Goal: Task Accomplishment & Management: Manage account settings

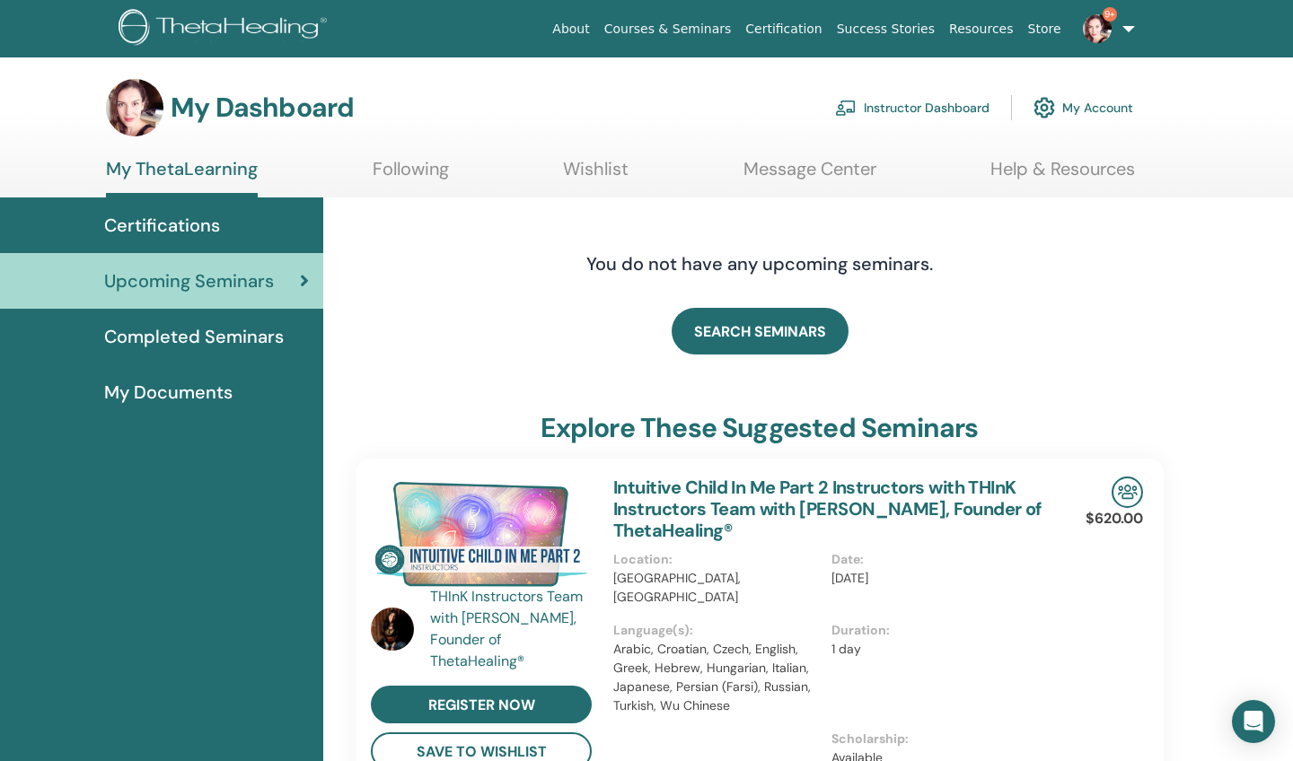
click at [940, 110] on link "Instructor Dashboard" at bounding box center [912, 108] width 154 height 40
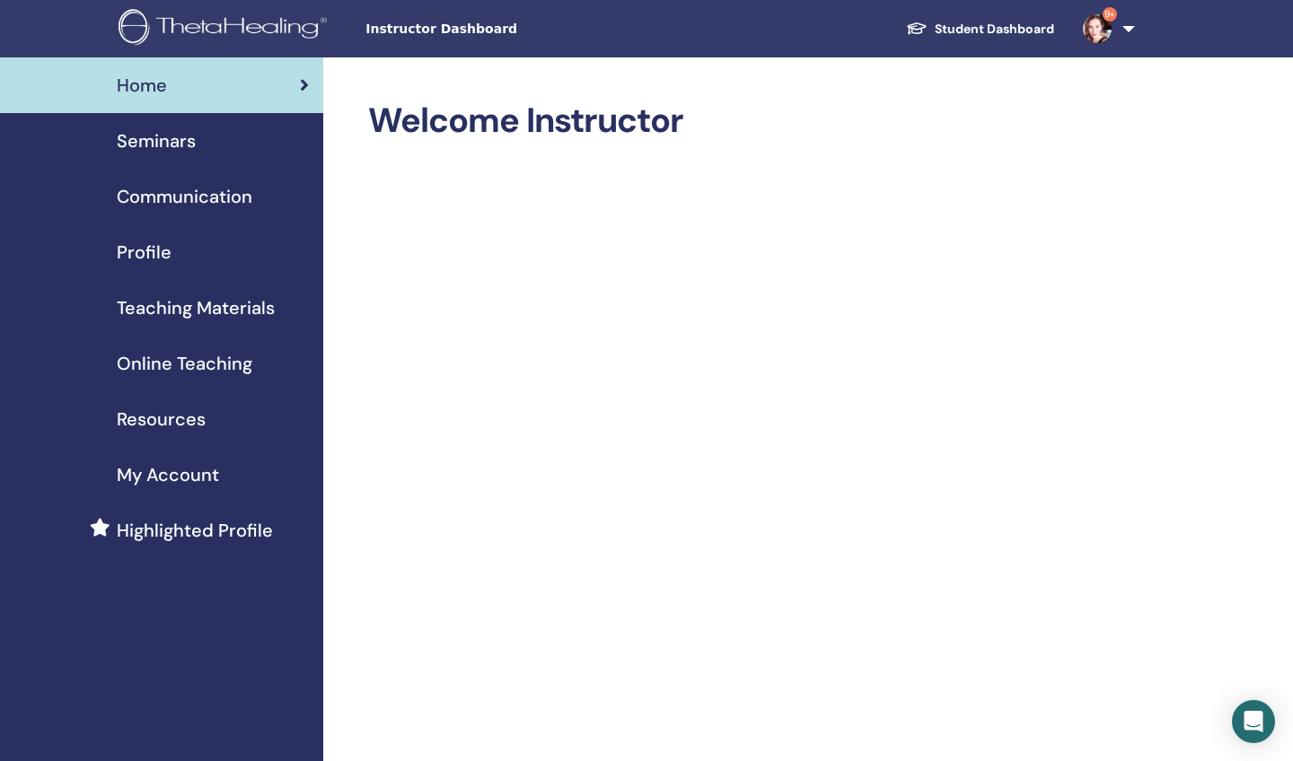
click at [145, 148] on span "Seminars" at bounding box center [156, 141] width 79 height 27
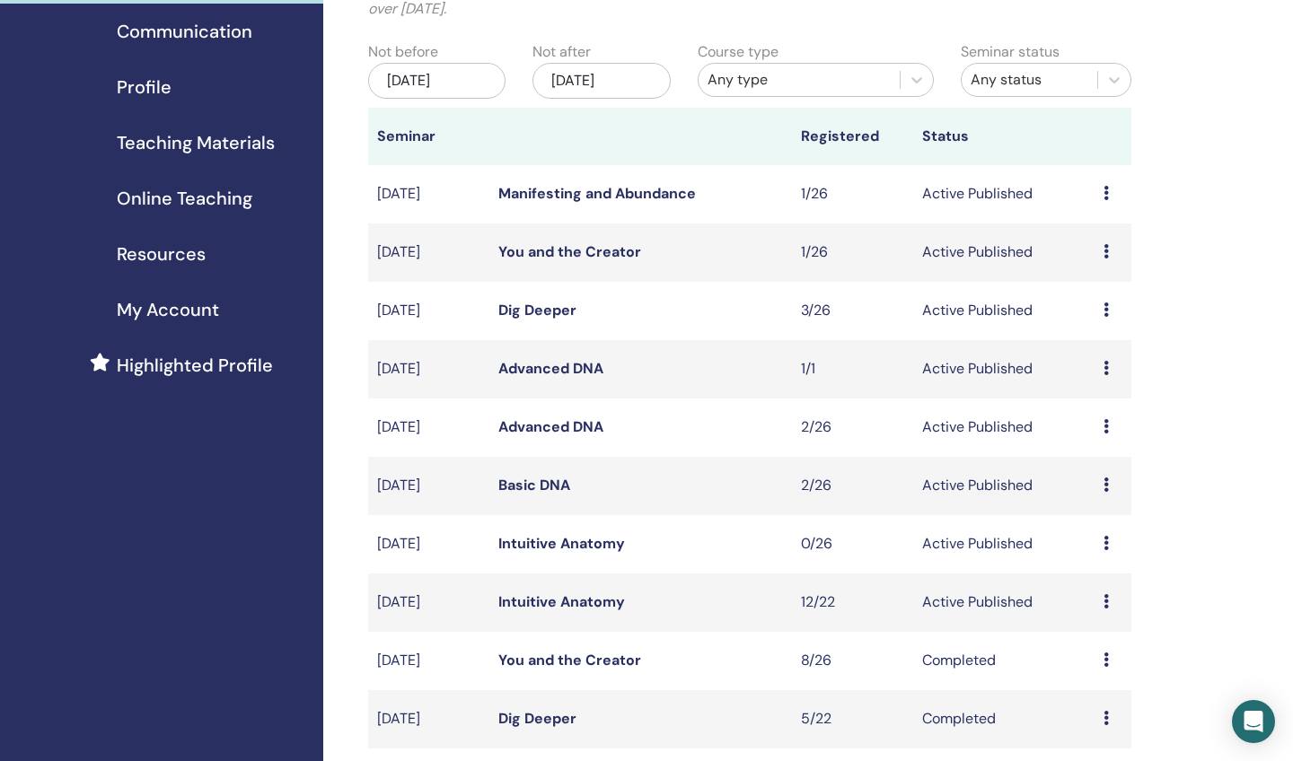
scroll to position [168, 0]
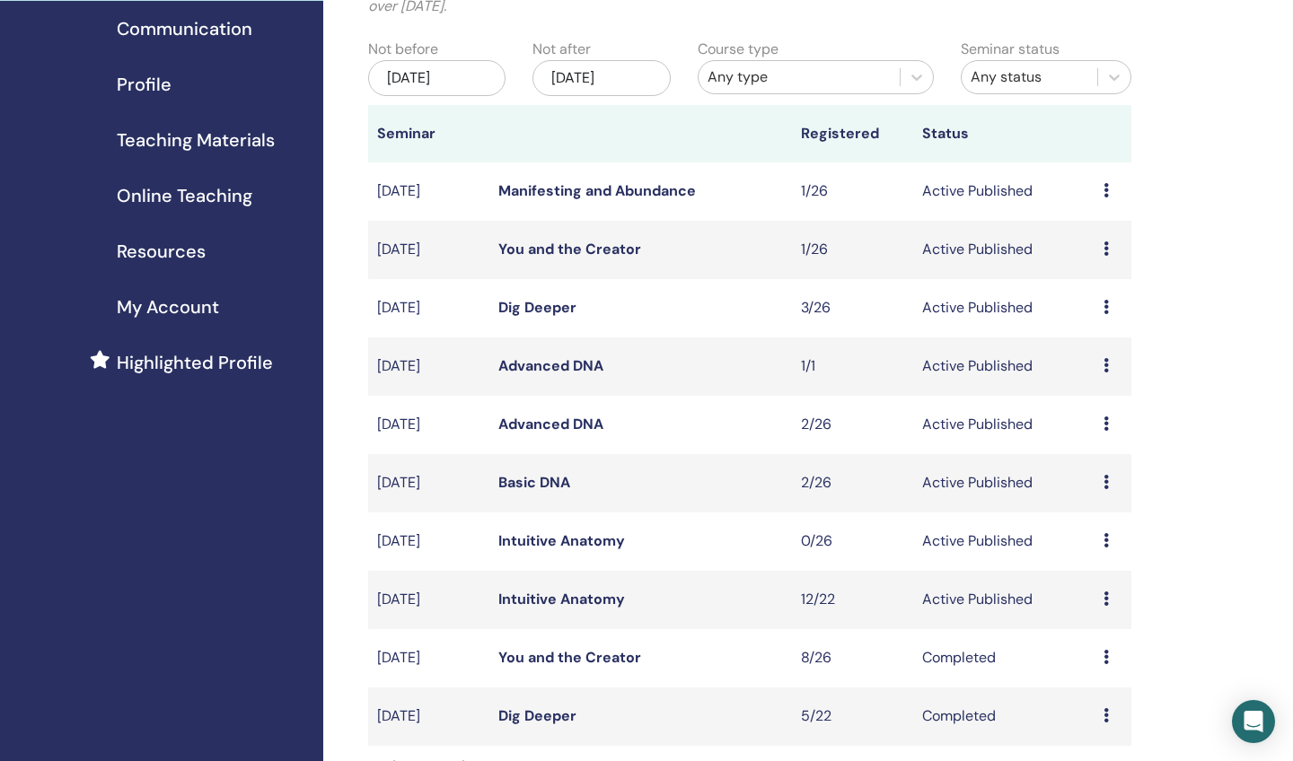
click at [538, 603] on link "Intuitive Anatomy" at bounding box center [561, 599] width 127 height 19
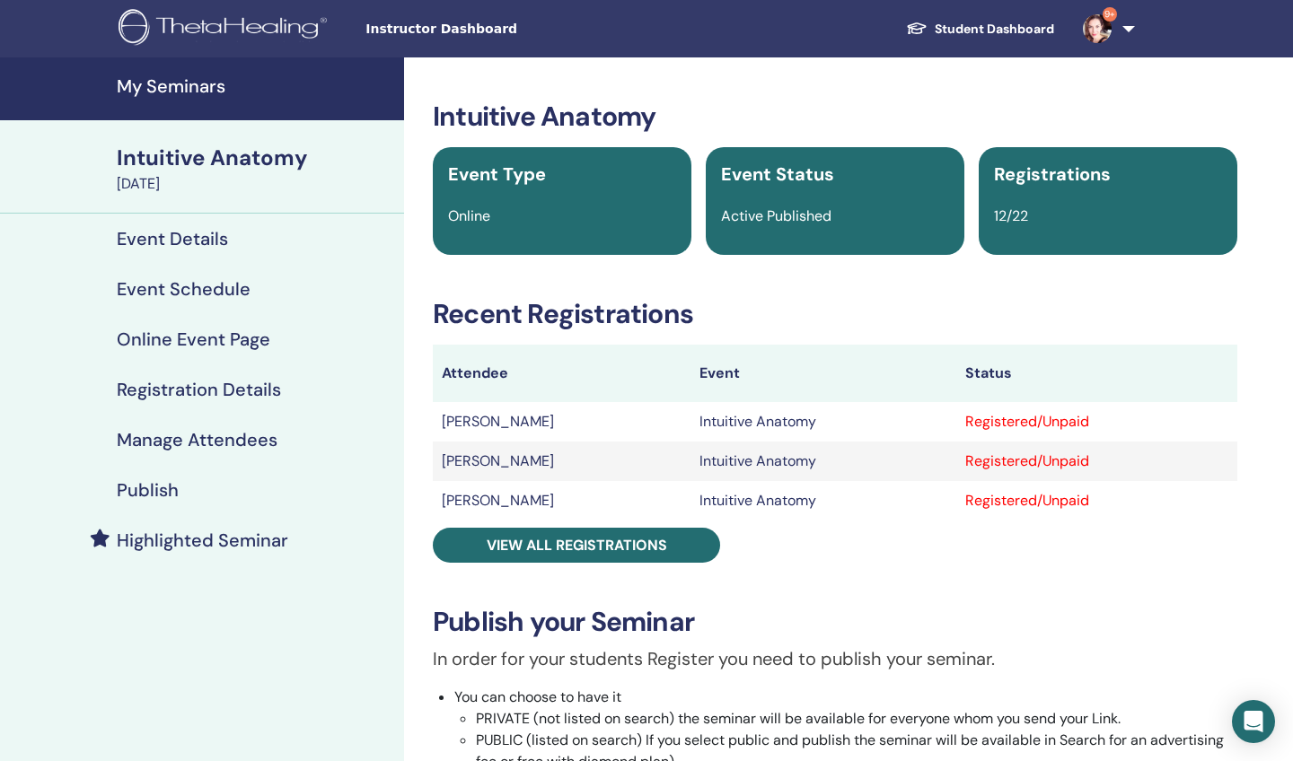
click at [249, 444] on h4 "Manage Attendees" at bounding box center [197, 440] width 161 height 22
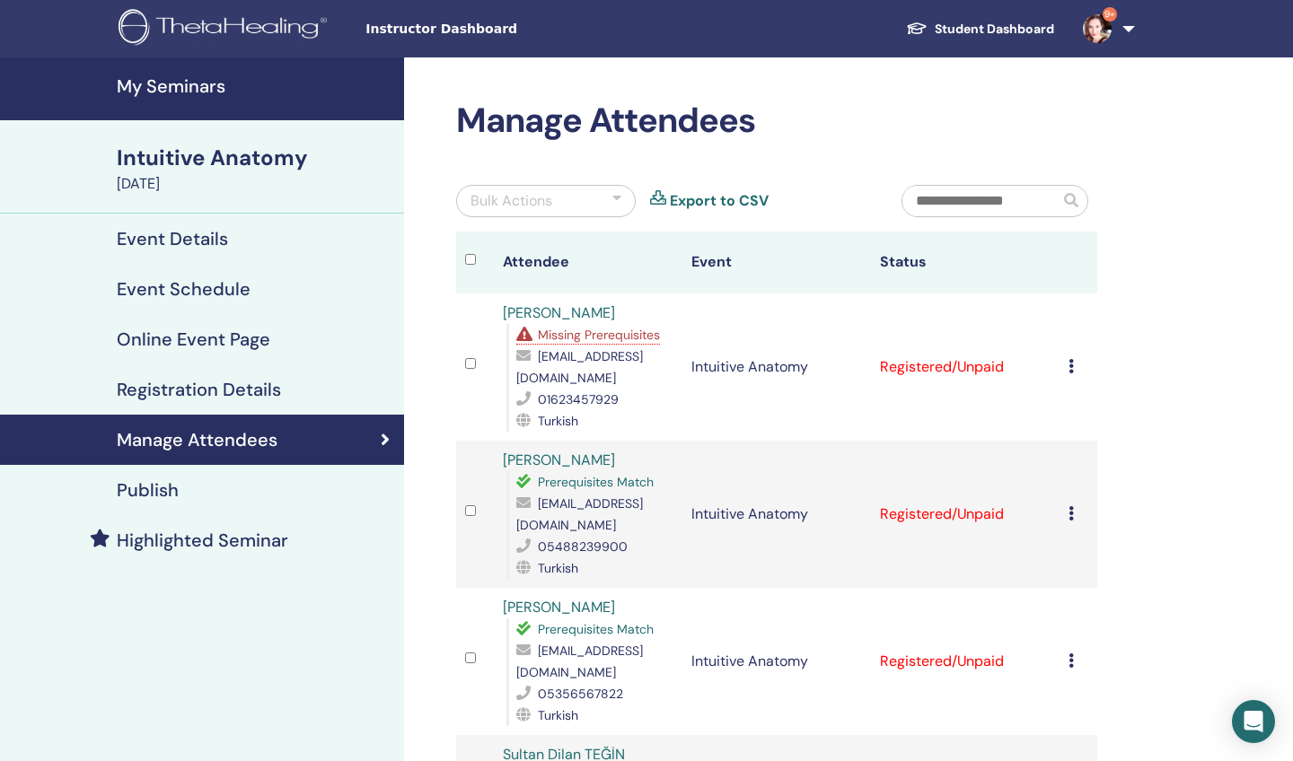
click at [1069, 368] on icon at bounding box center [1071, 366] width 5 height 14
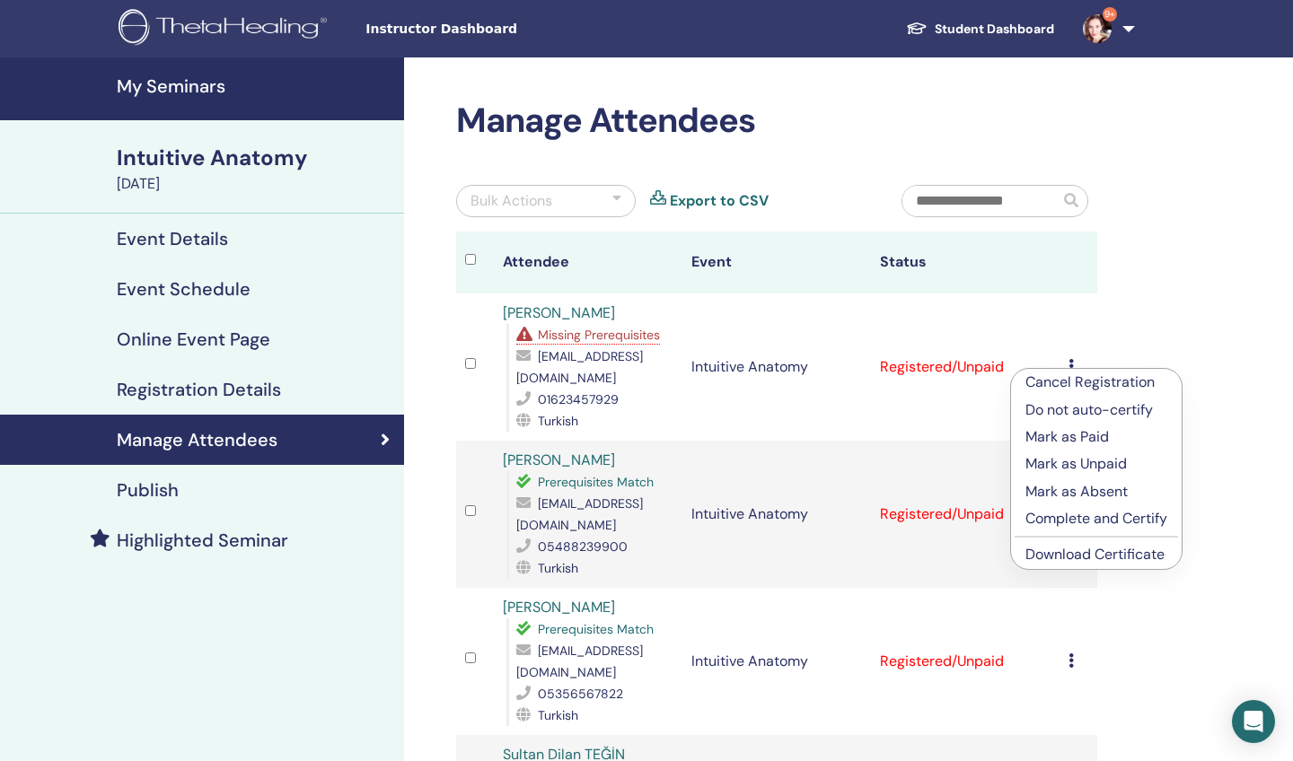
click at [1046, 517] on p "Complete and Certify" at bounding box center [1096, 519] width 142 height 22
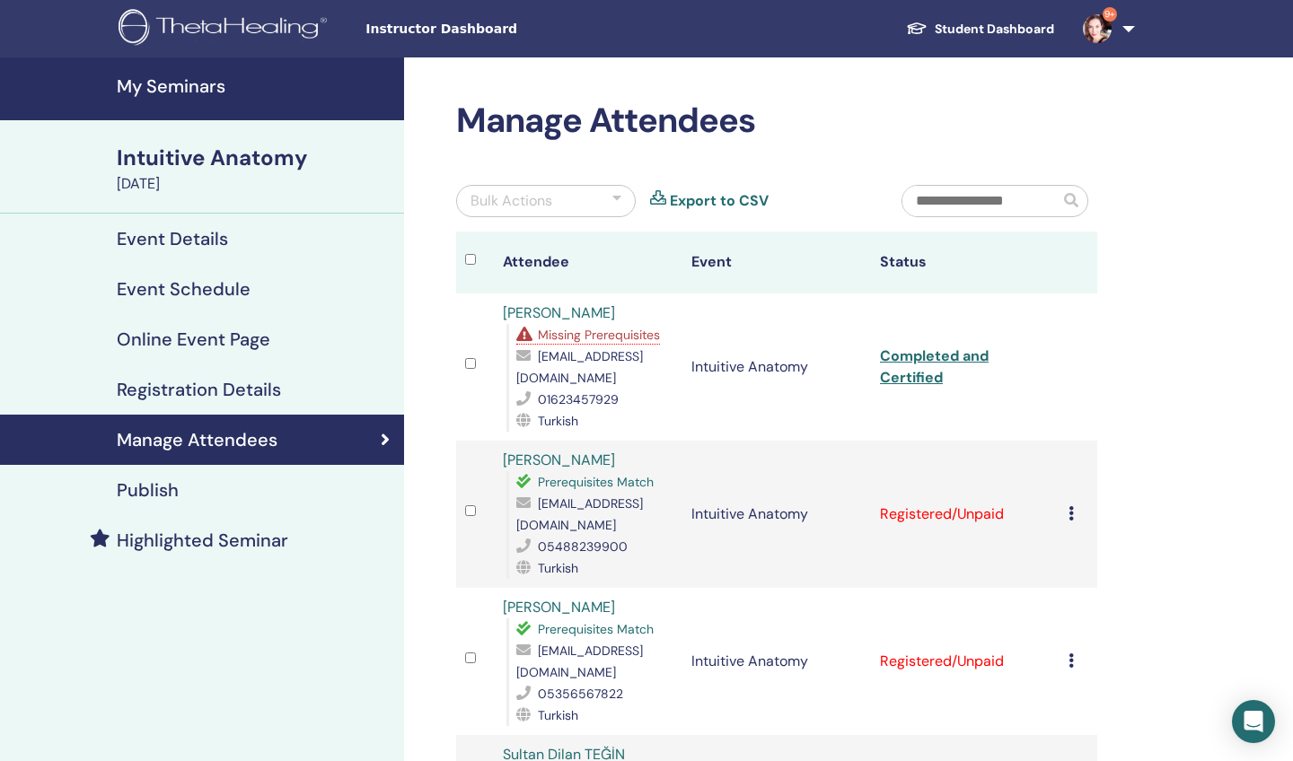
click at [912, 374] on link "Completed and Certified" at bounding box center [934, 367] width 109 height 40
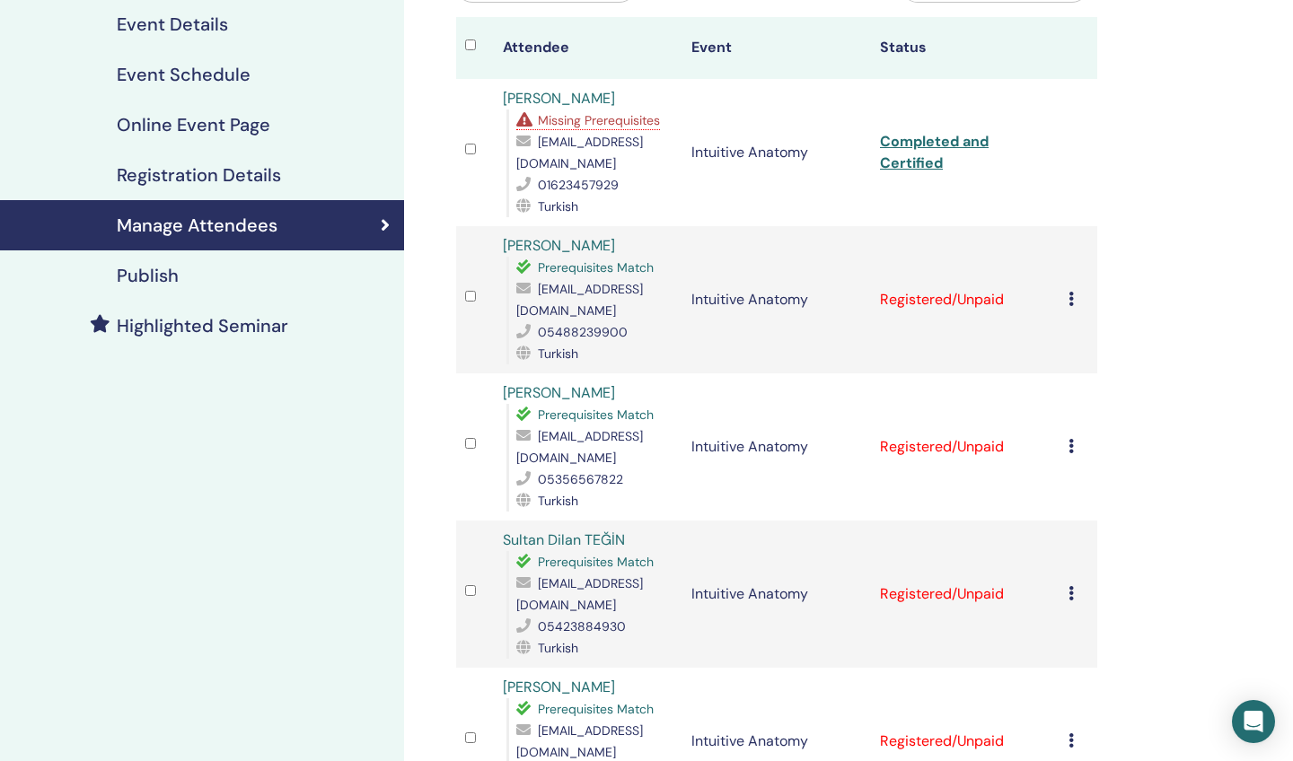
scroll to position [218, 0]
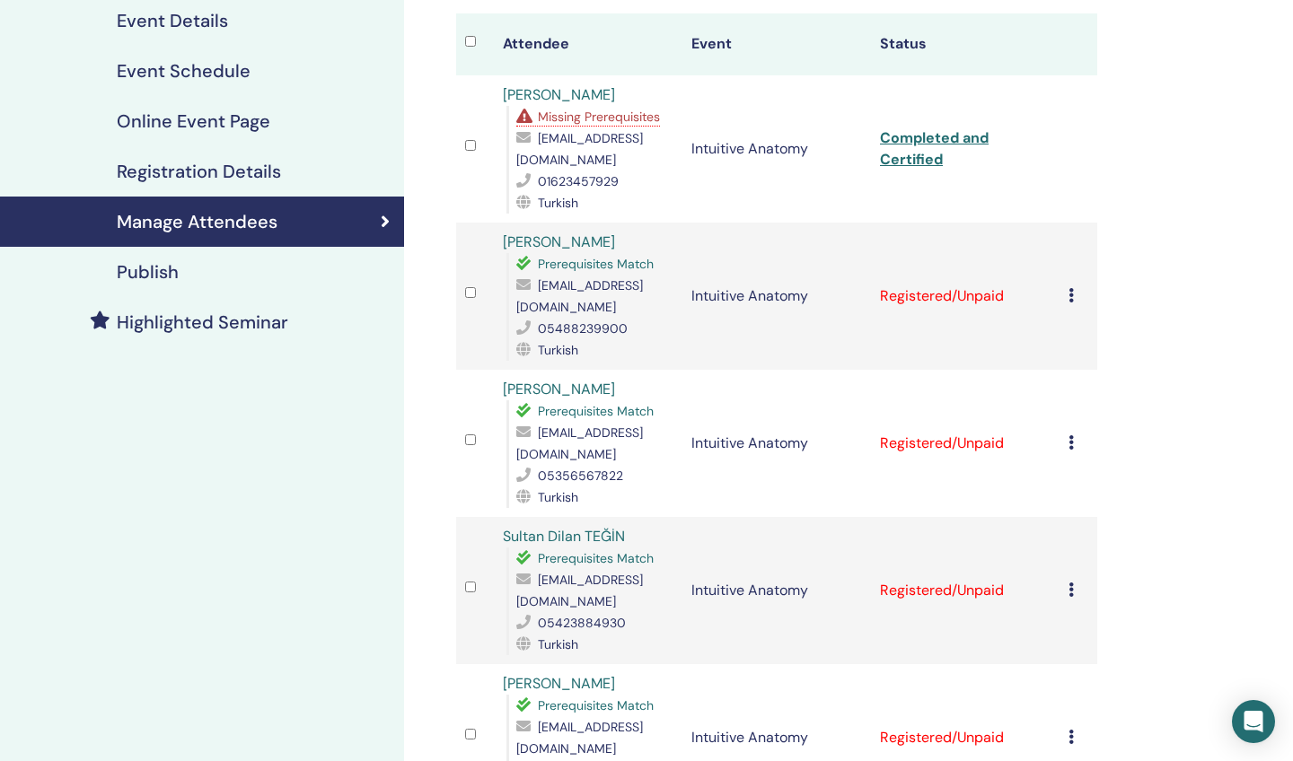
click at [1071, 298] on icon at bounding box center [1071, 295] width 5 height 14
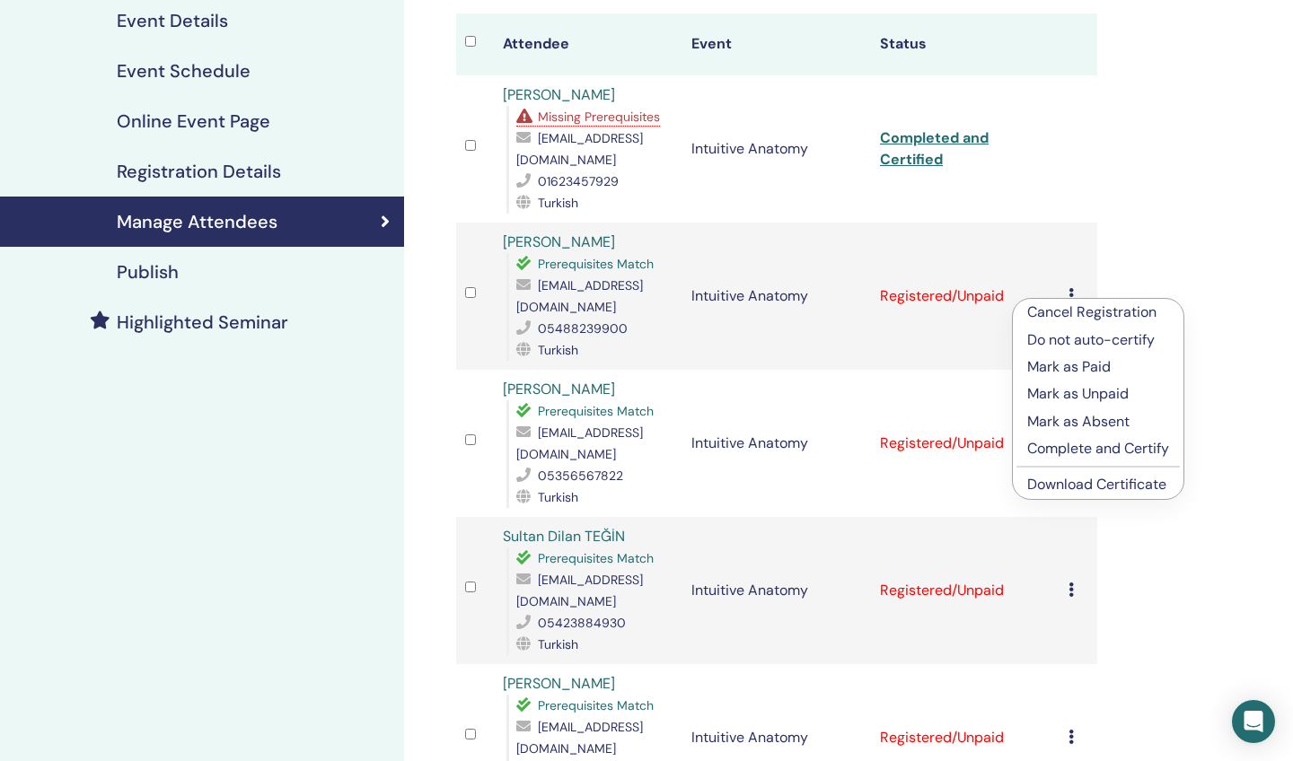
click at [1043, 444] on p "Complete and Certify" at bounding box center [1098, 449] width 142 height 22
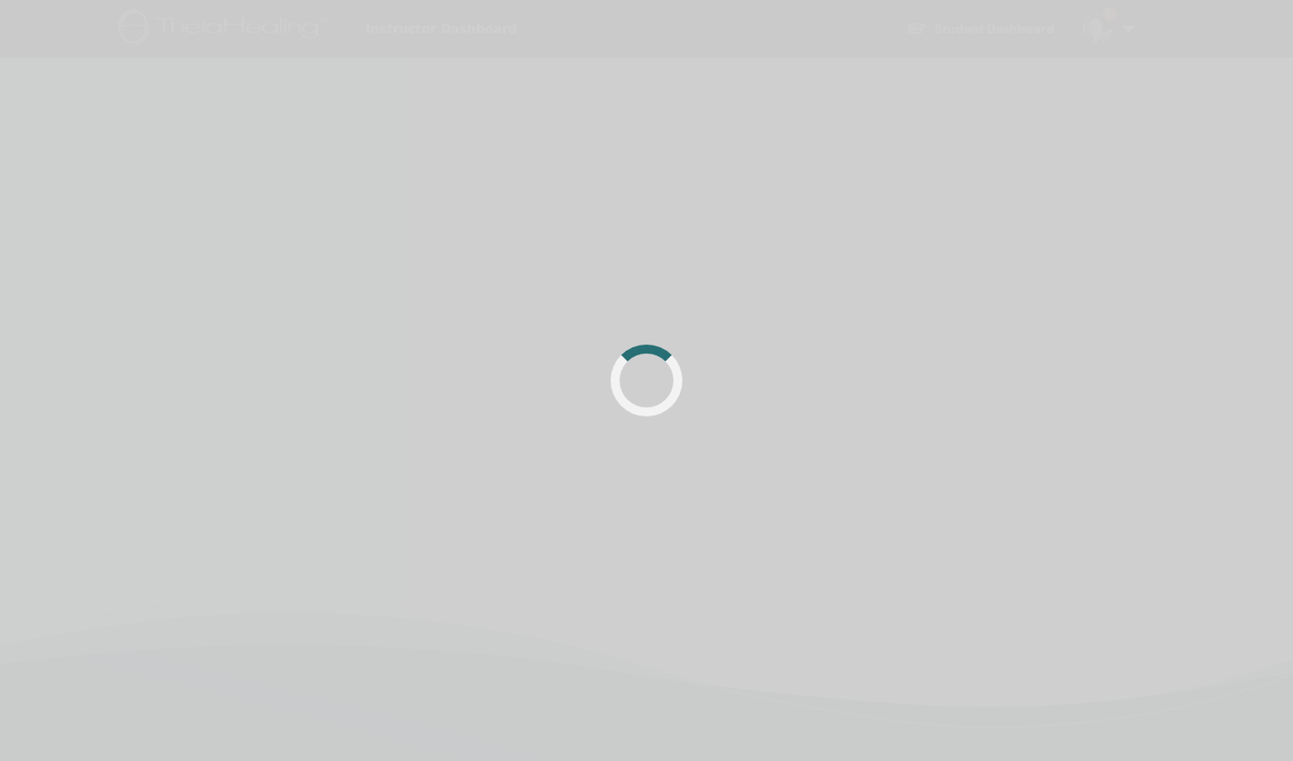
scroll to position [218, 0]
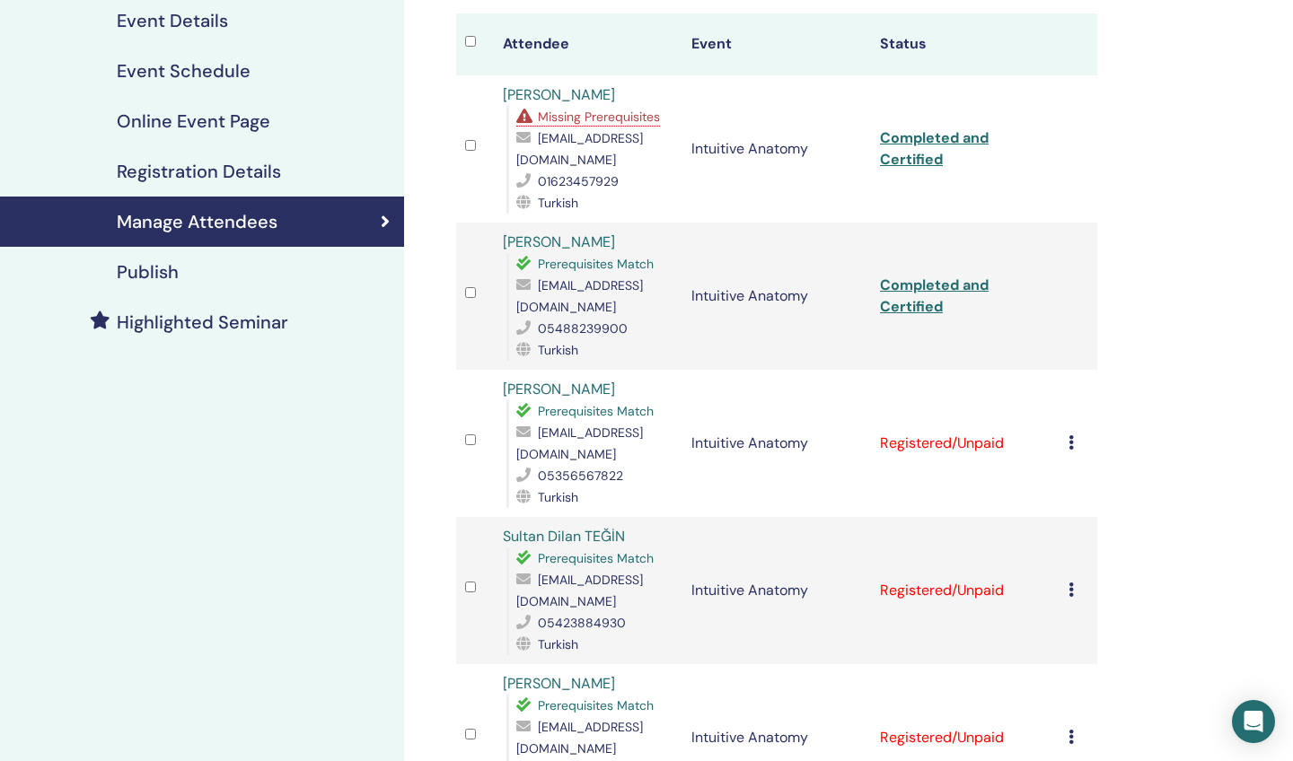
click at [911, 309] on link "Completed and Certified" at bounding box center [934, 296] width 109 height 40
click at [1069, 443] on icon at bounding box center [1071, 443] width 5 height 14
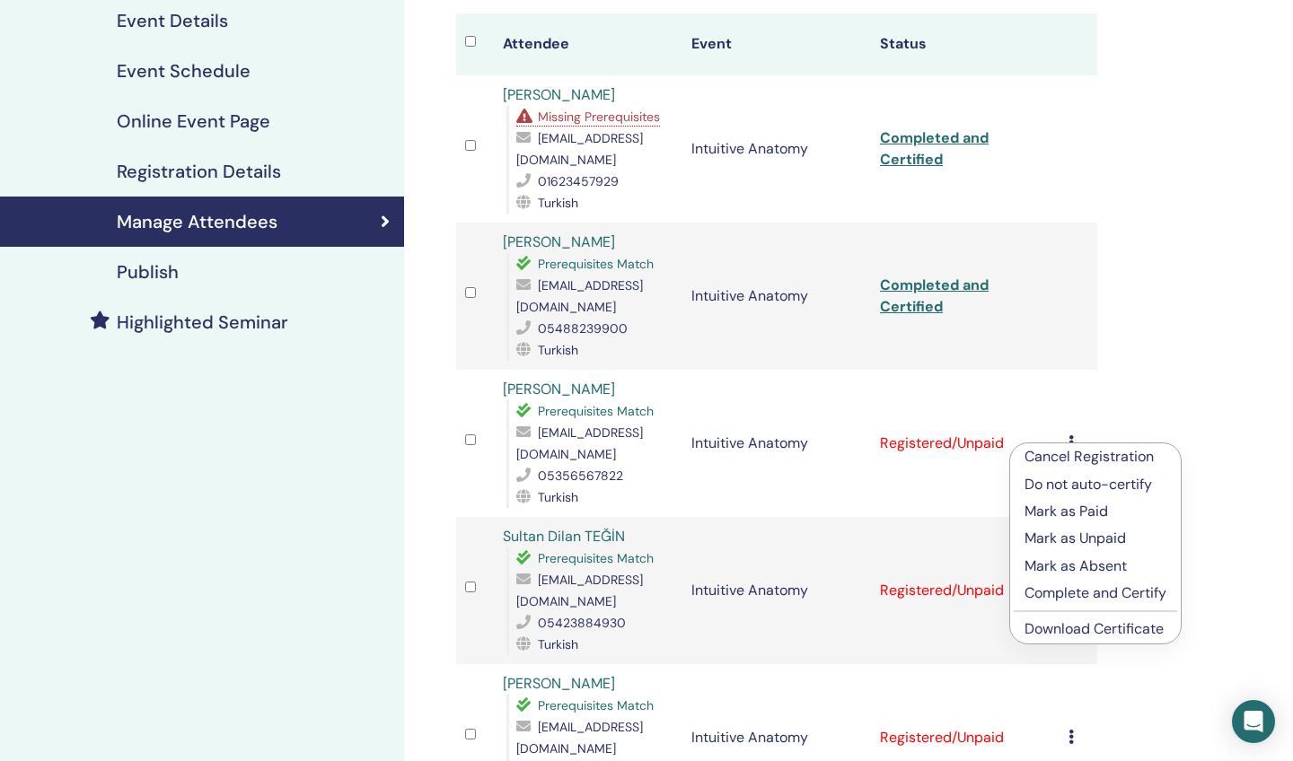
click at [1042, 593] on p "Complete and Certify" at bounding box center [1096, 594] width 142 height 22
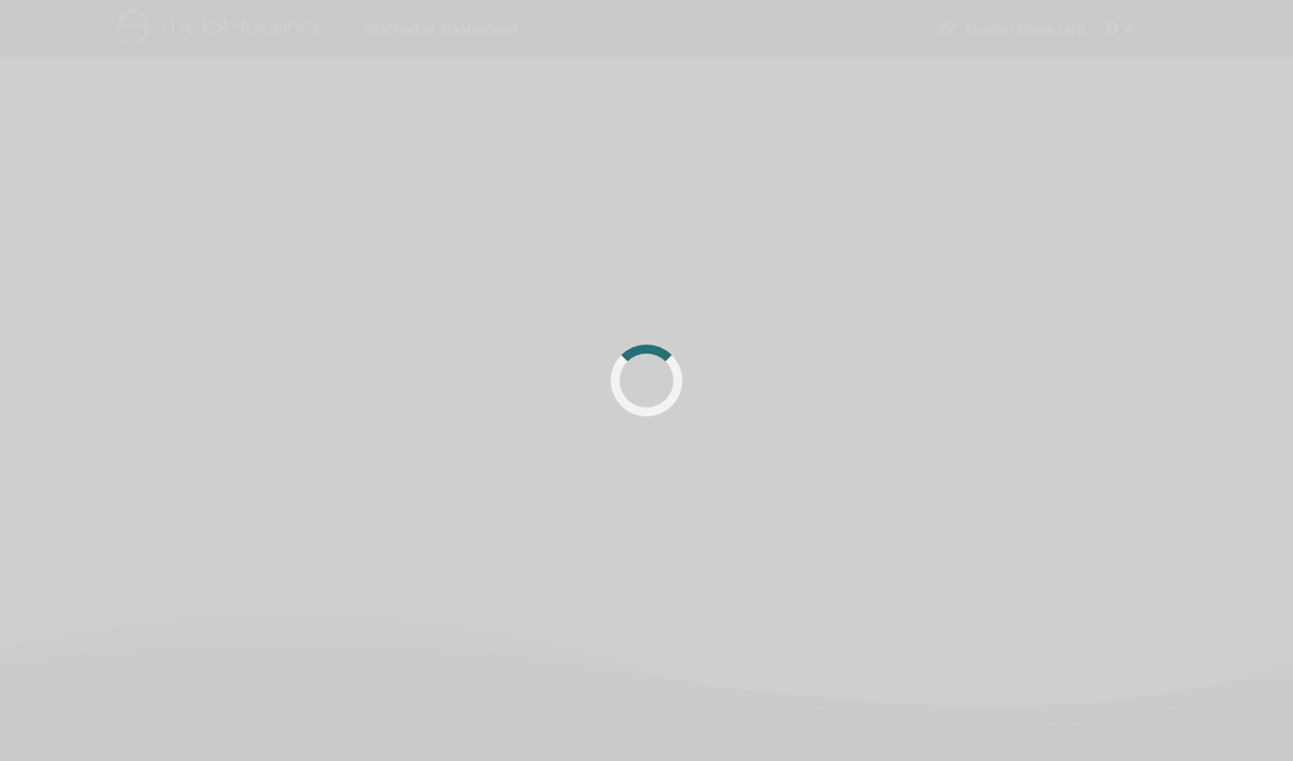
scroll to position [218, 0]
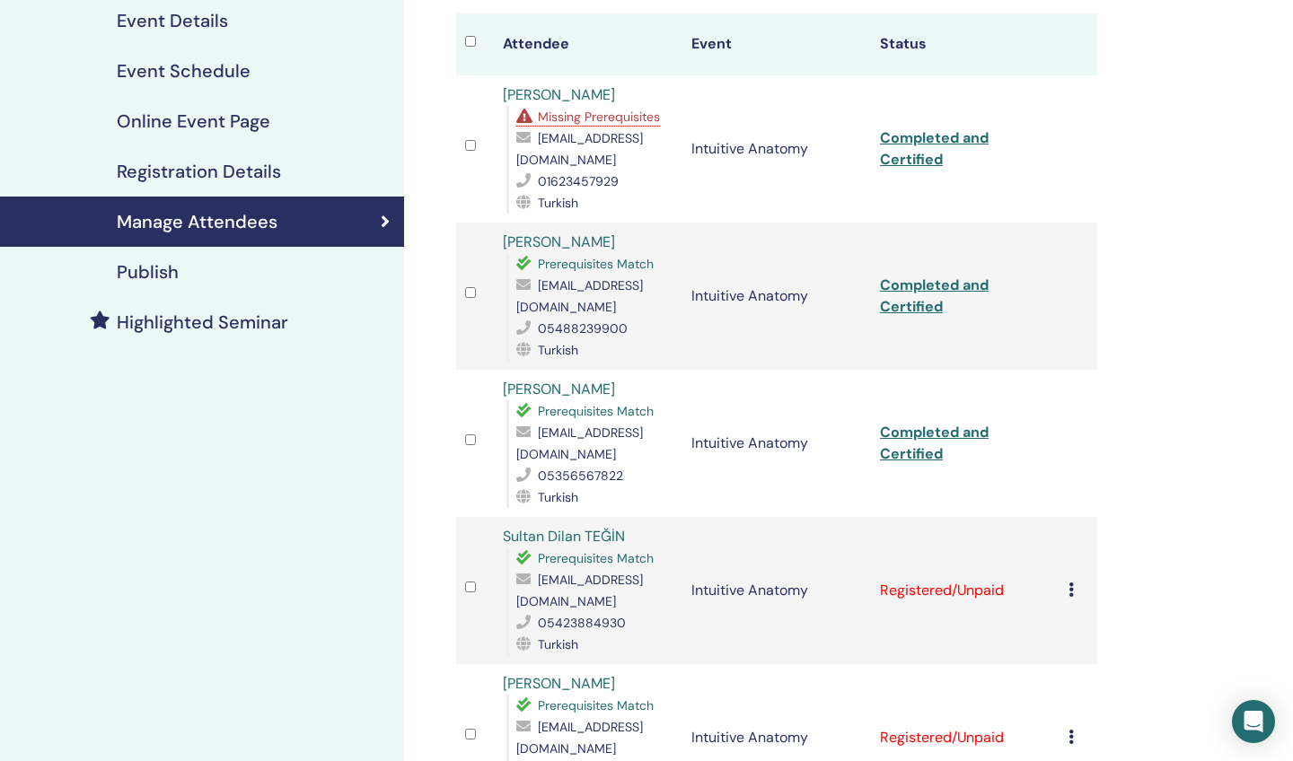
click at [926, 455] on link "Completed and Certified" at bounding box center [934, 443] width 109 height 40
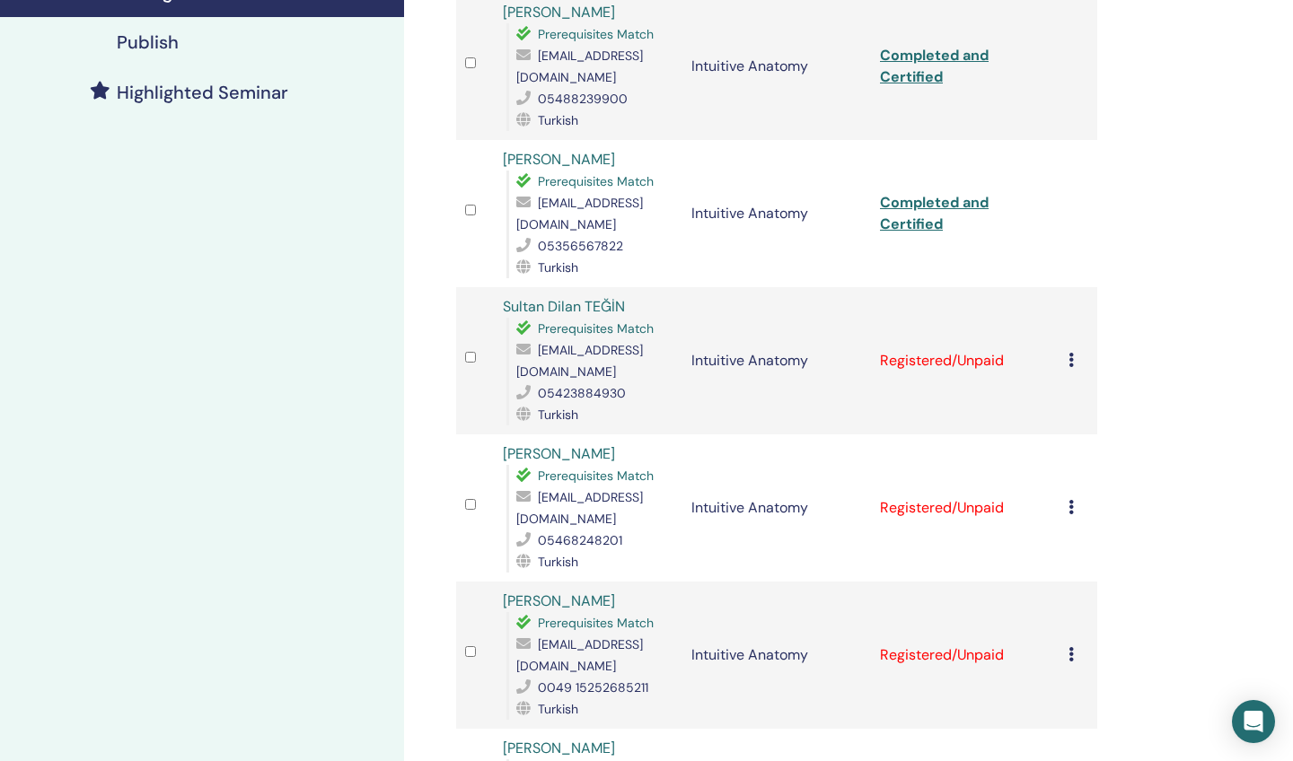
scroll to position [468, 0]
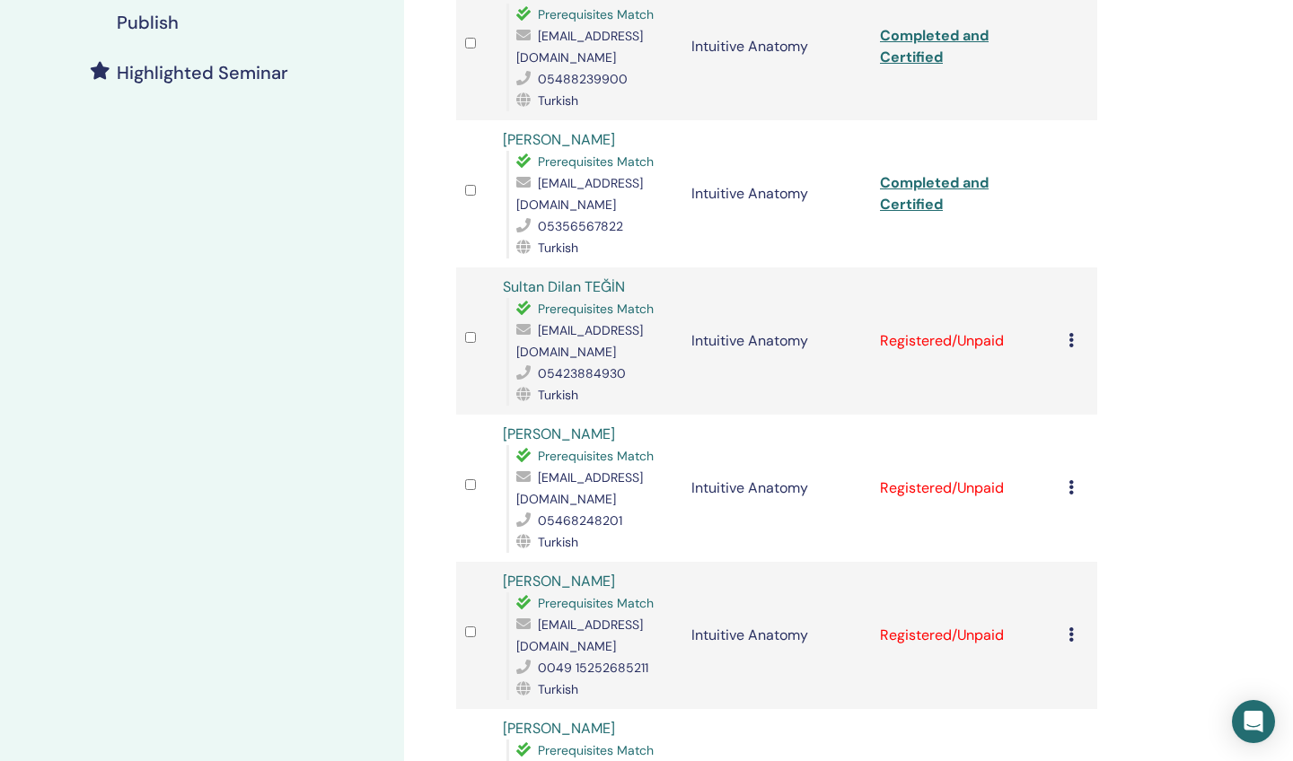
click at [1070, 342] on icon at bounding box center [1071, 340] width 5 height 14
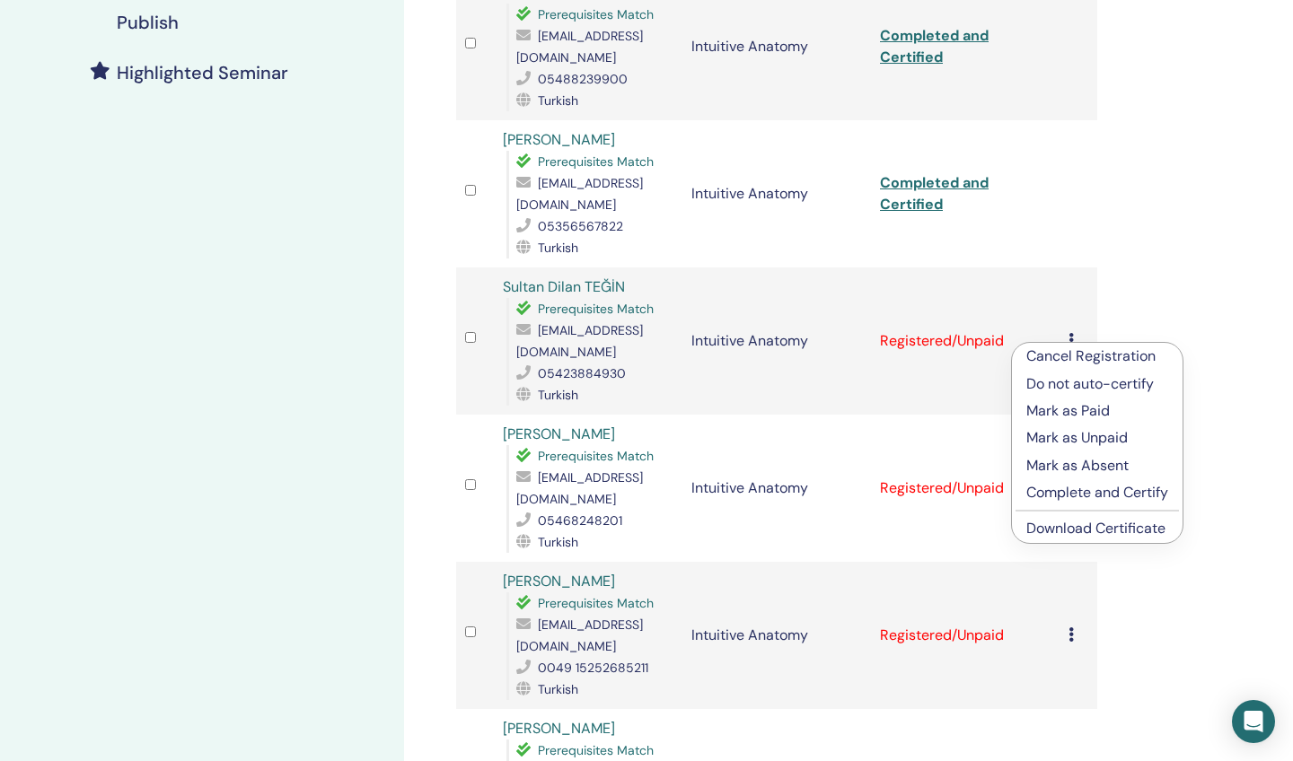
click at [1041, 490] on p "Complete and Certify" at bounding box center [1097, 493] width 142 height 22
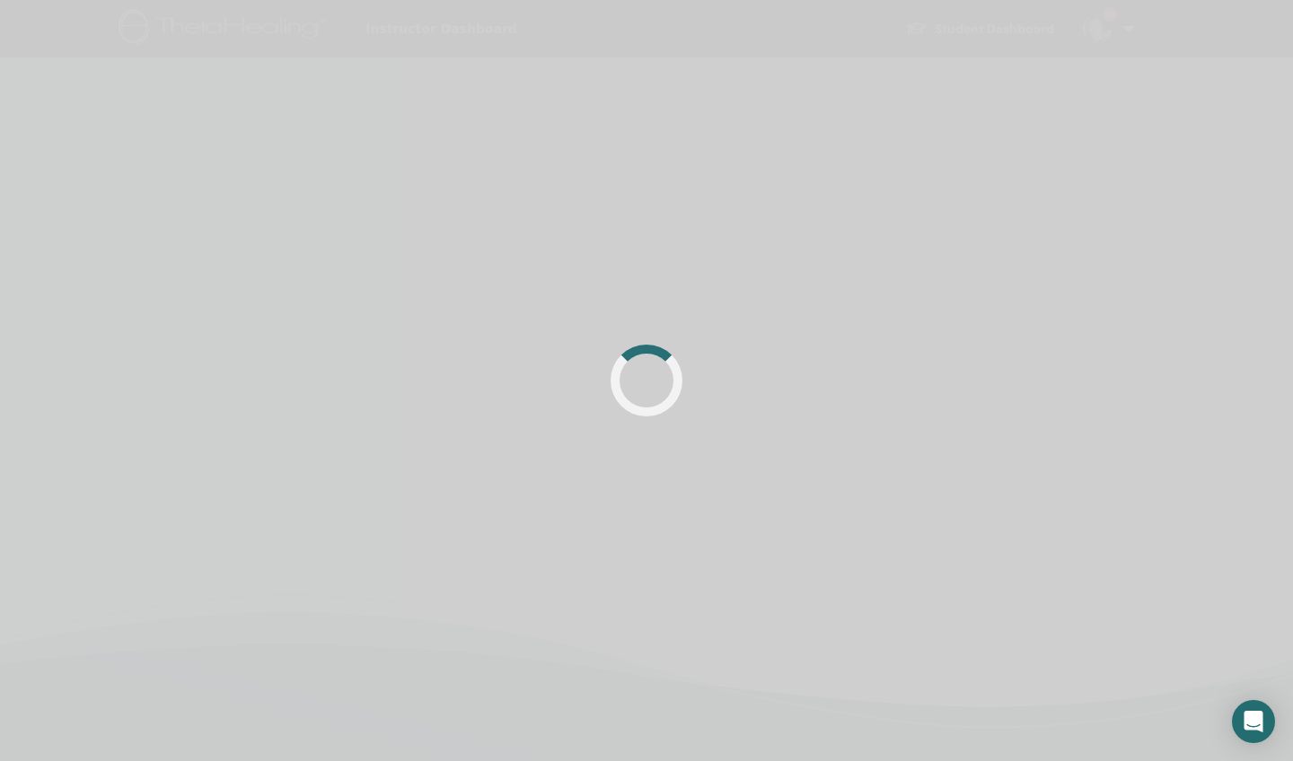
scroll to position [423, 0]
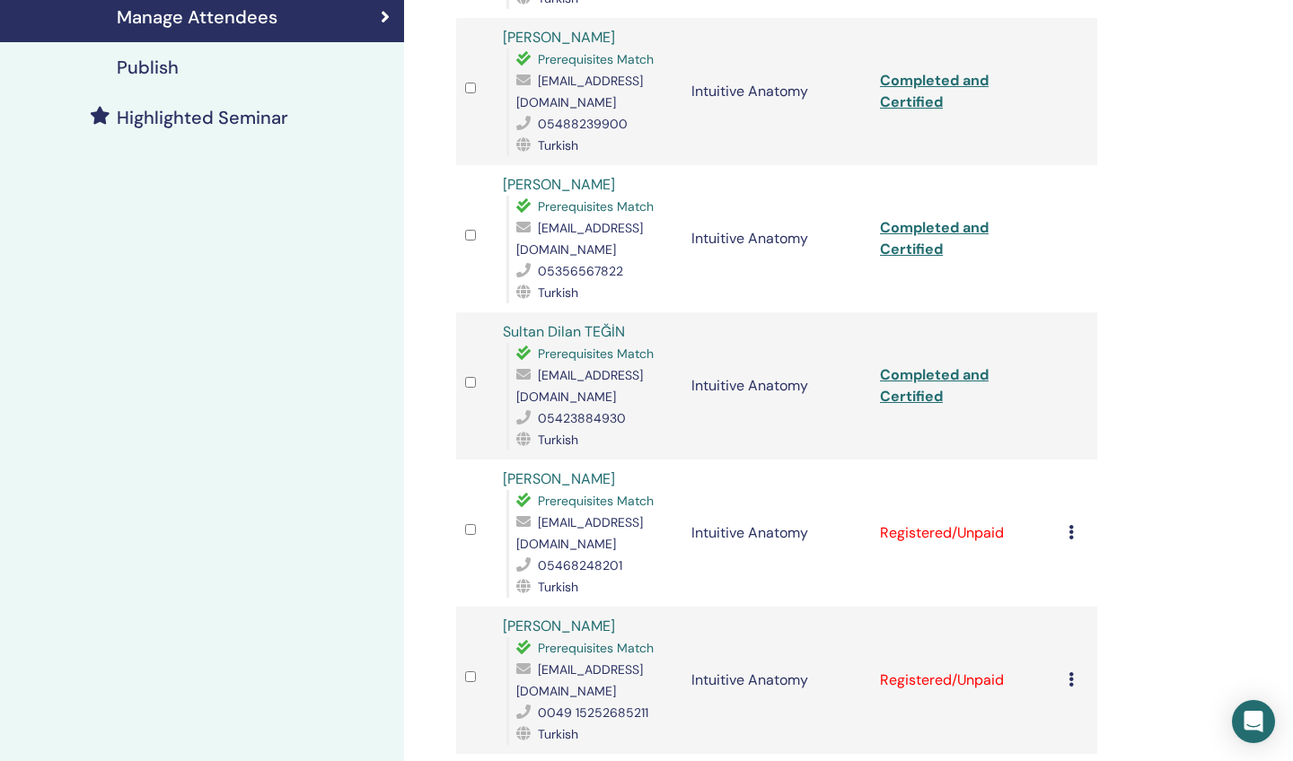
click at [930, 397] on link "Completed and Certified" at bounding box center [934, 385] width 109 height 40
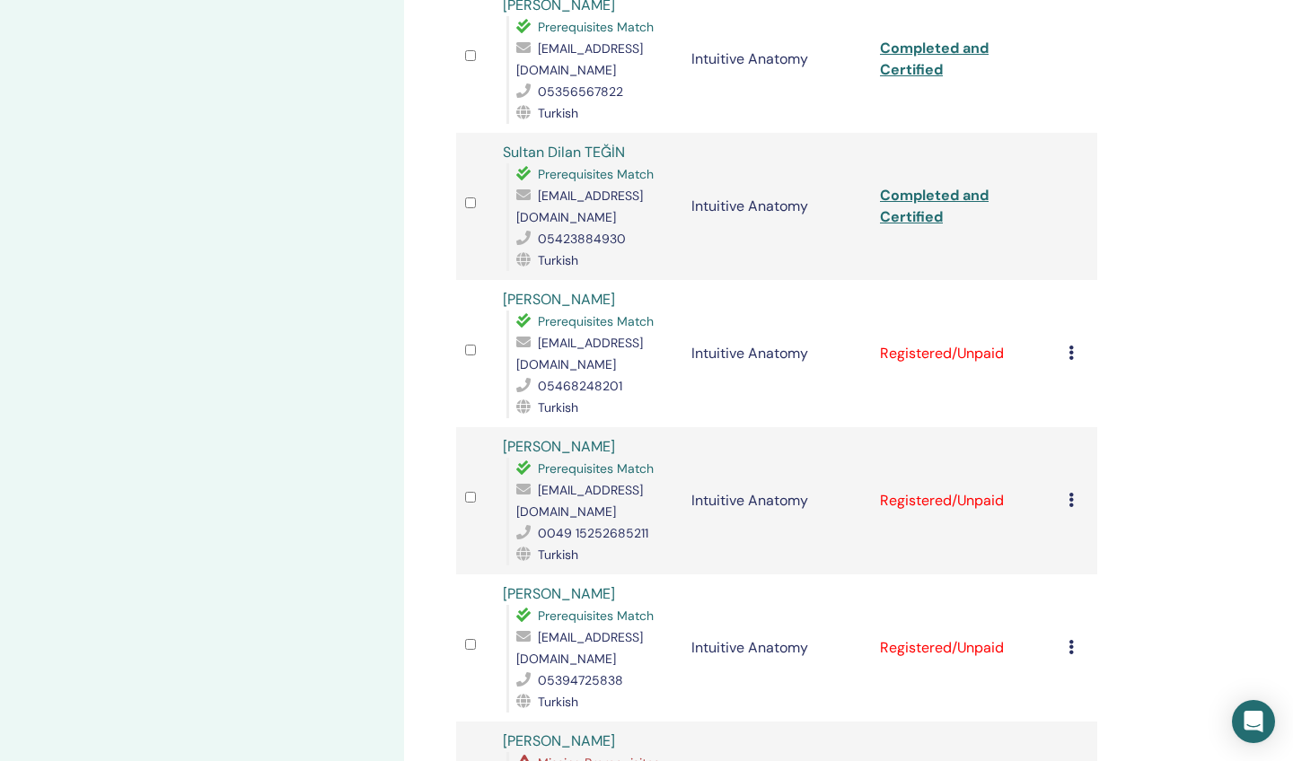
scroll to position [622, 0]
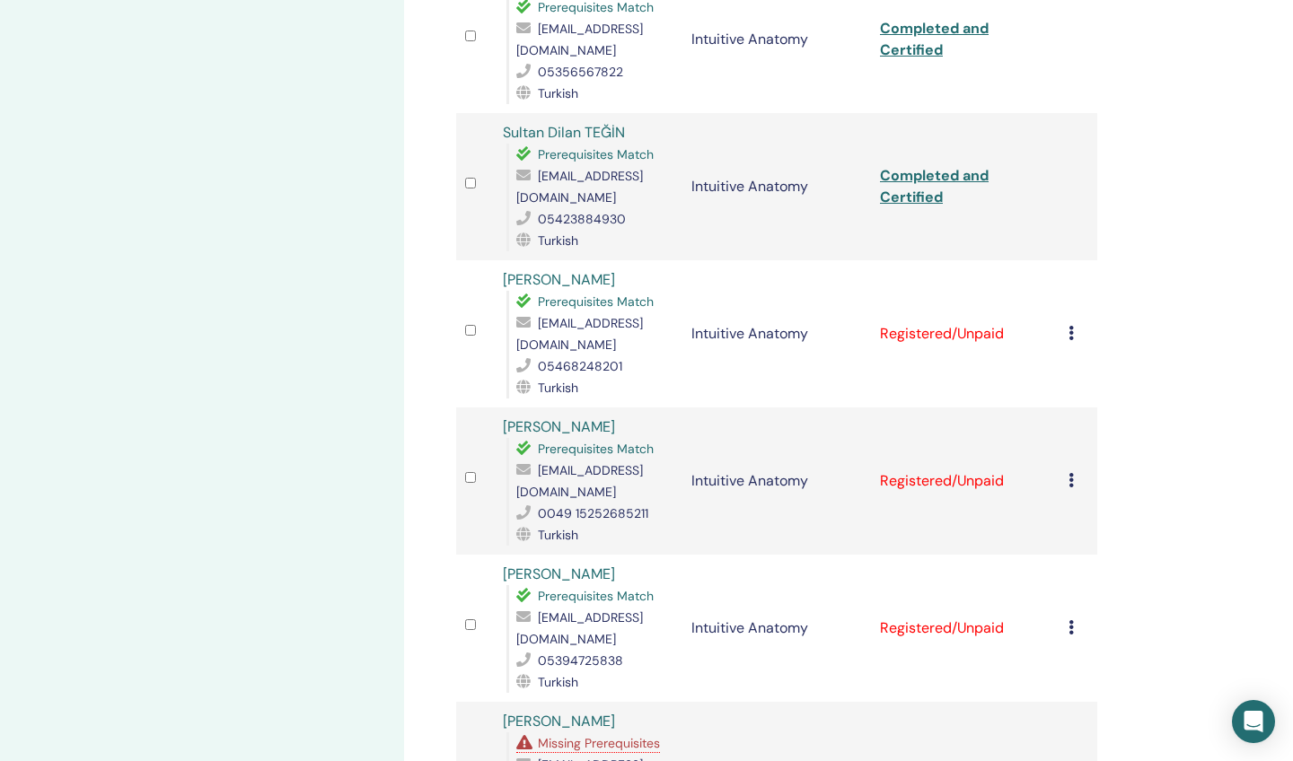
click at [1073, 334] on icon at bounding box center [1071, 333] width 5 height 14
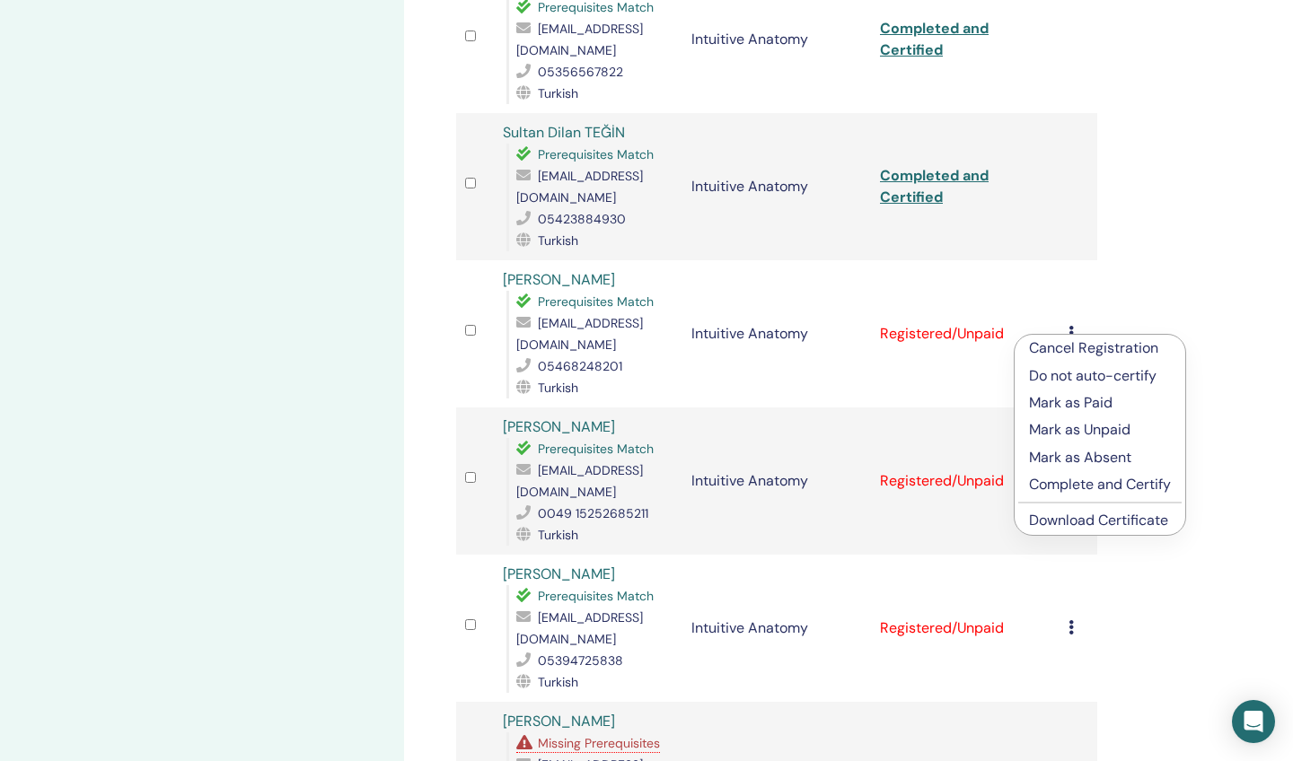
click at [1052, 483] on p "Complete and Certify" at bounding box center [1100, 485] width 142 height 22
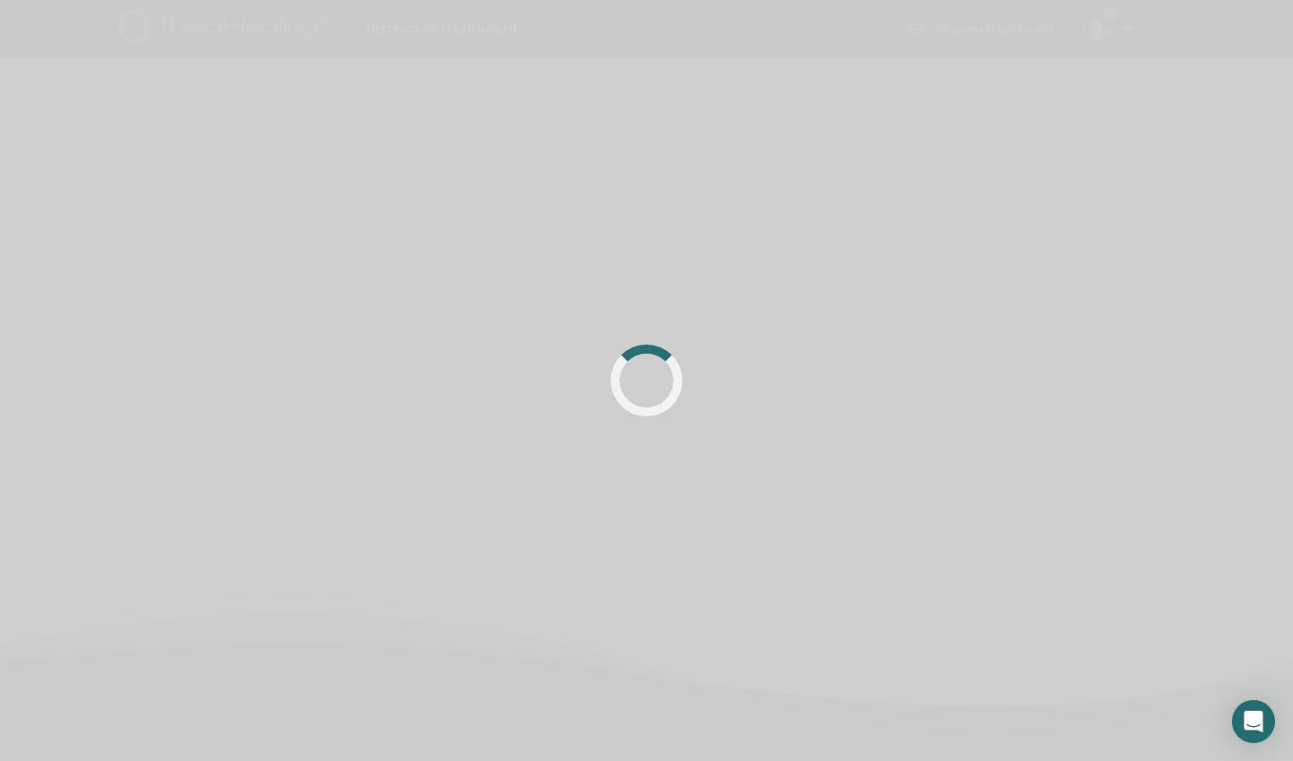
scroll to position [423, 0]
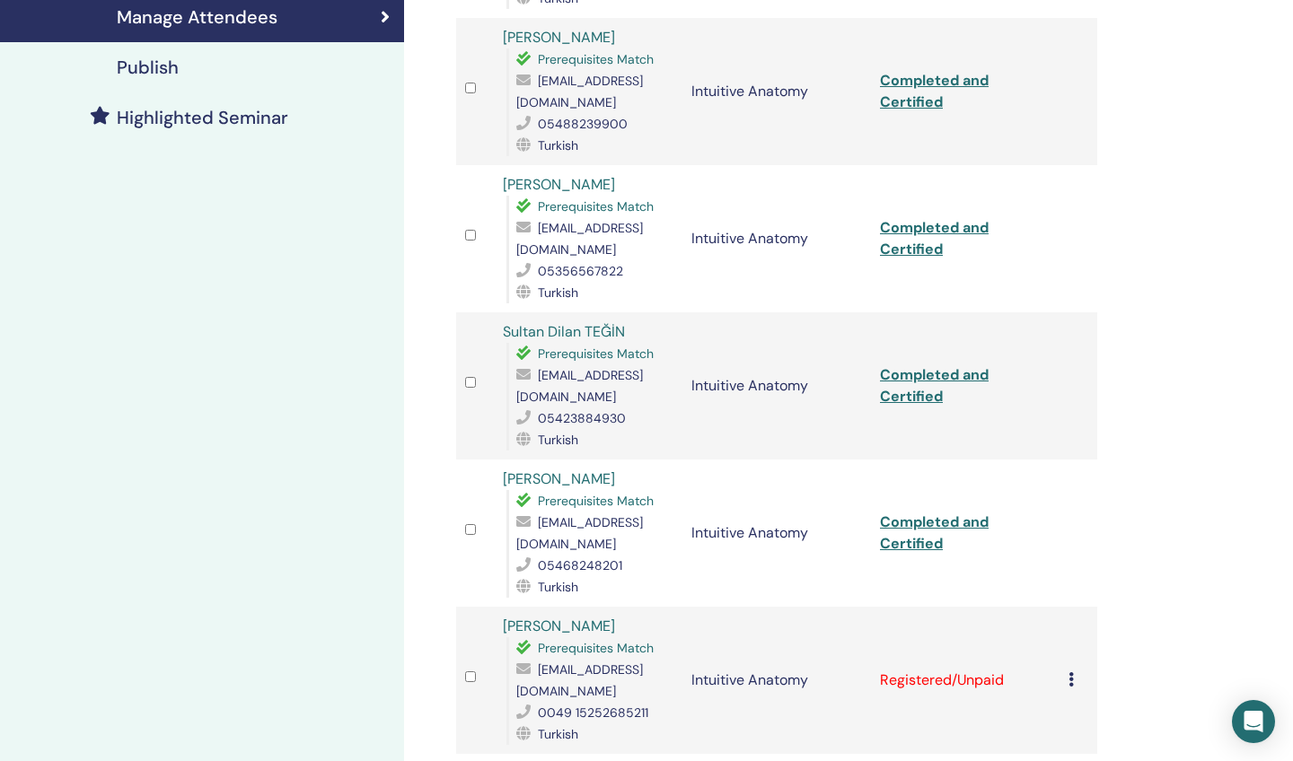
click at [917, 537] on link "Completed and Certified" at bounding box center [934, 533] width 109 height 40
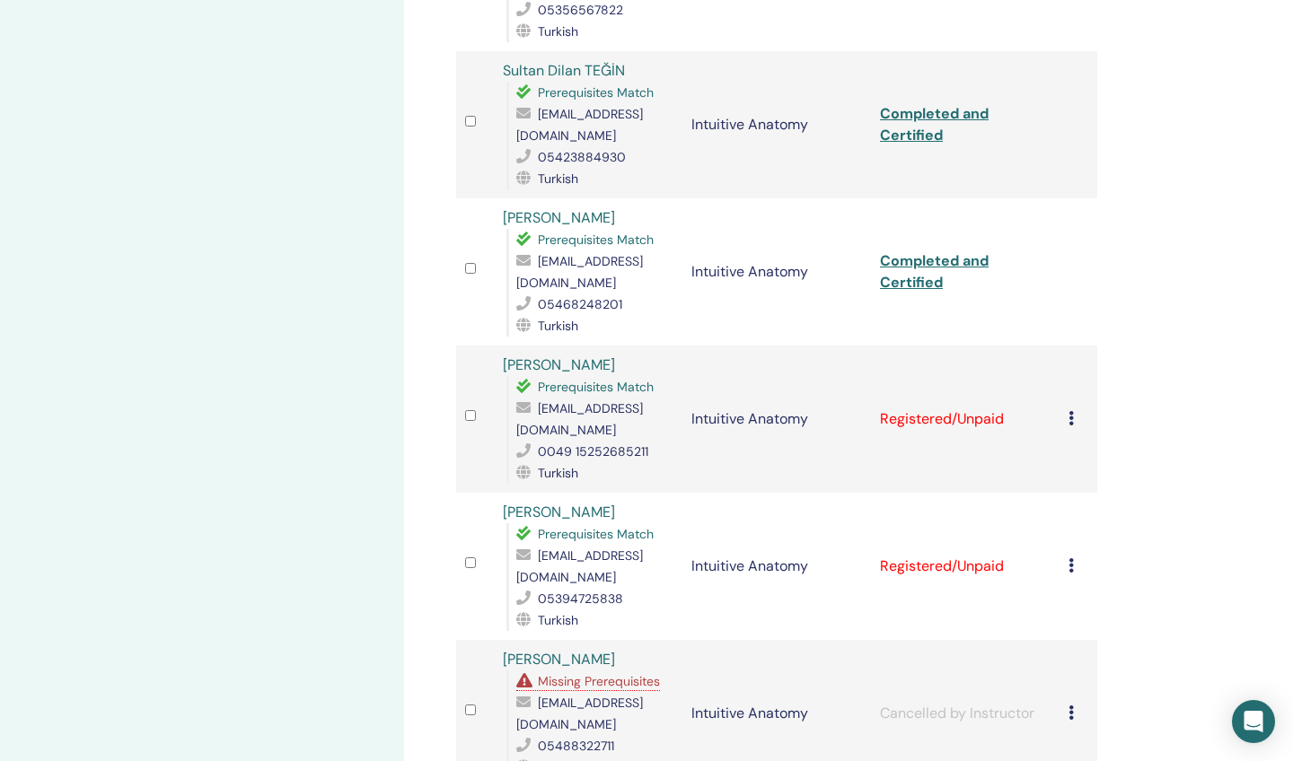
scroll to position [686, 0]
click at [1072, 409] on icon at bounding box center [1071, 416] width 5 height 14
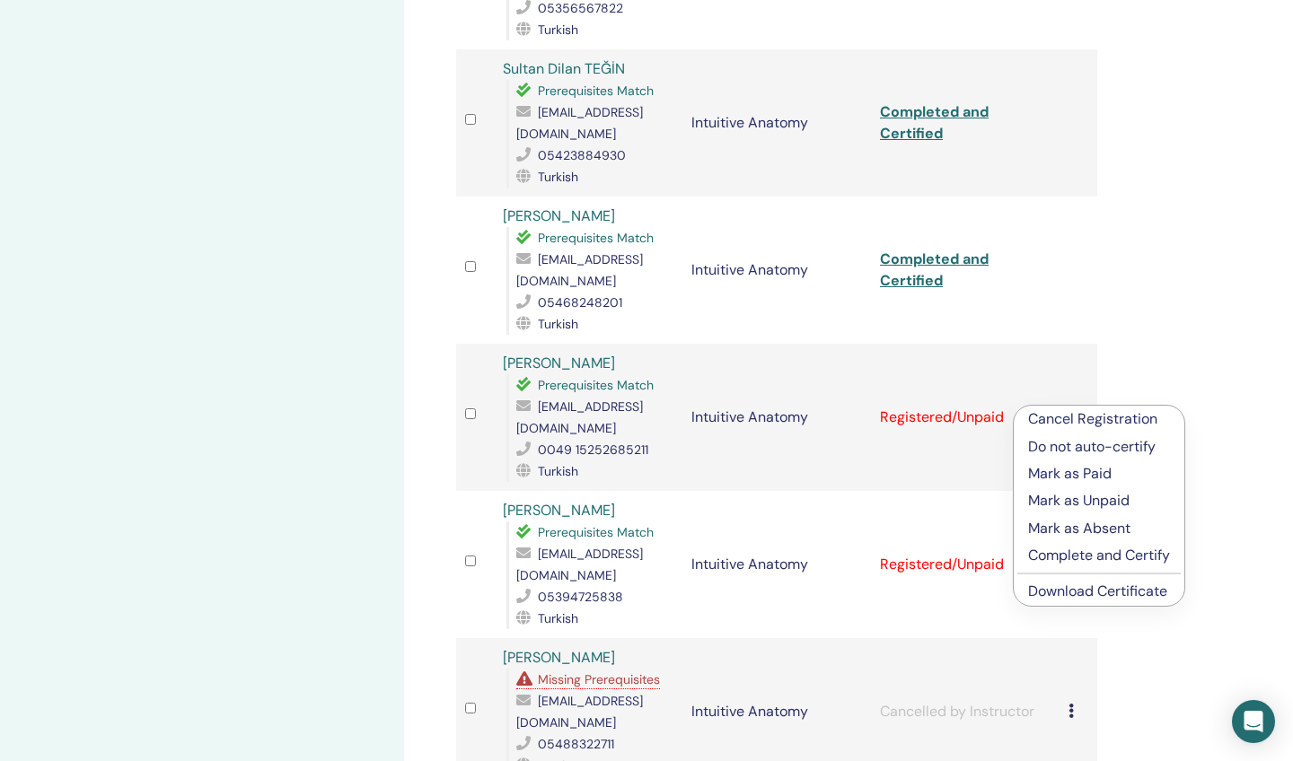
click at [1037, 554] on p "Complete and Certify" at bounding box center [1099, 556] width 142 height 22
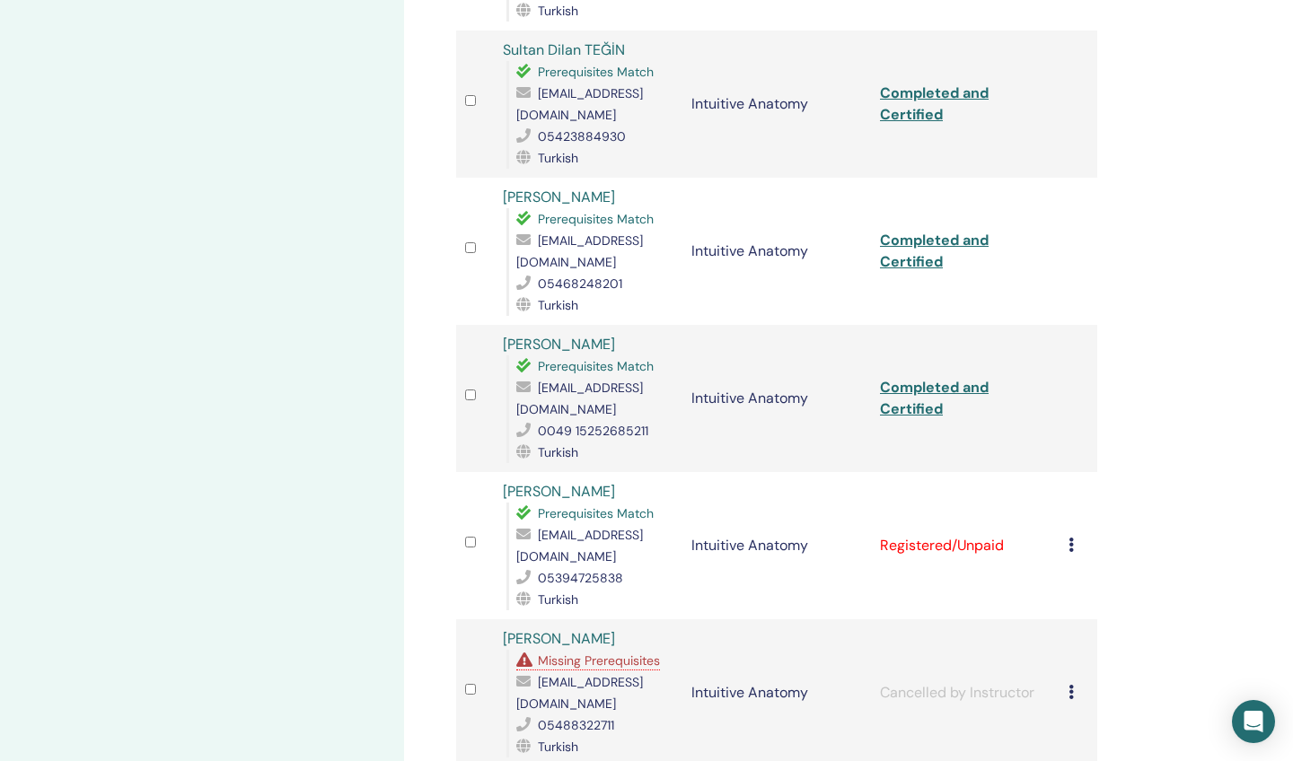
scroll to position [735, 0]
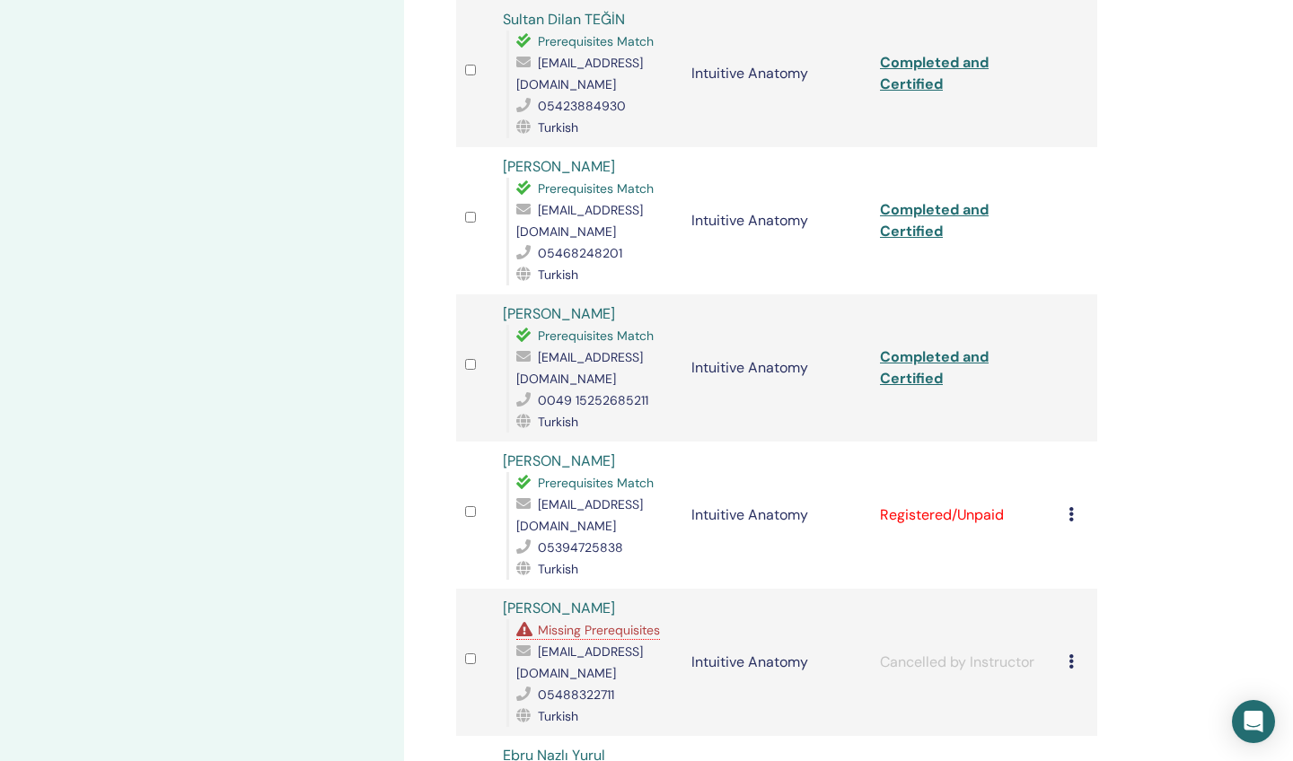
click at [927, 372] on link "Completed and Certified" at bounding box center [934, 368] width 109 height 40
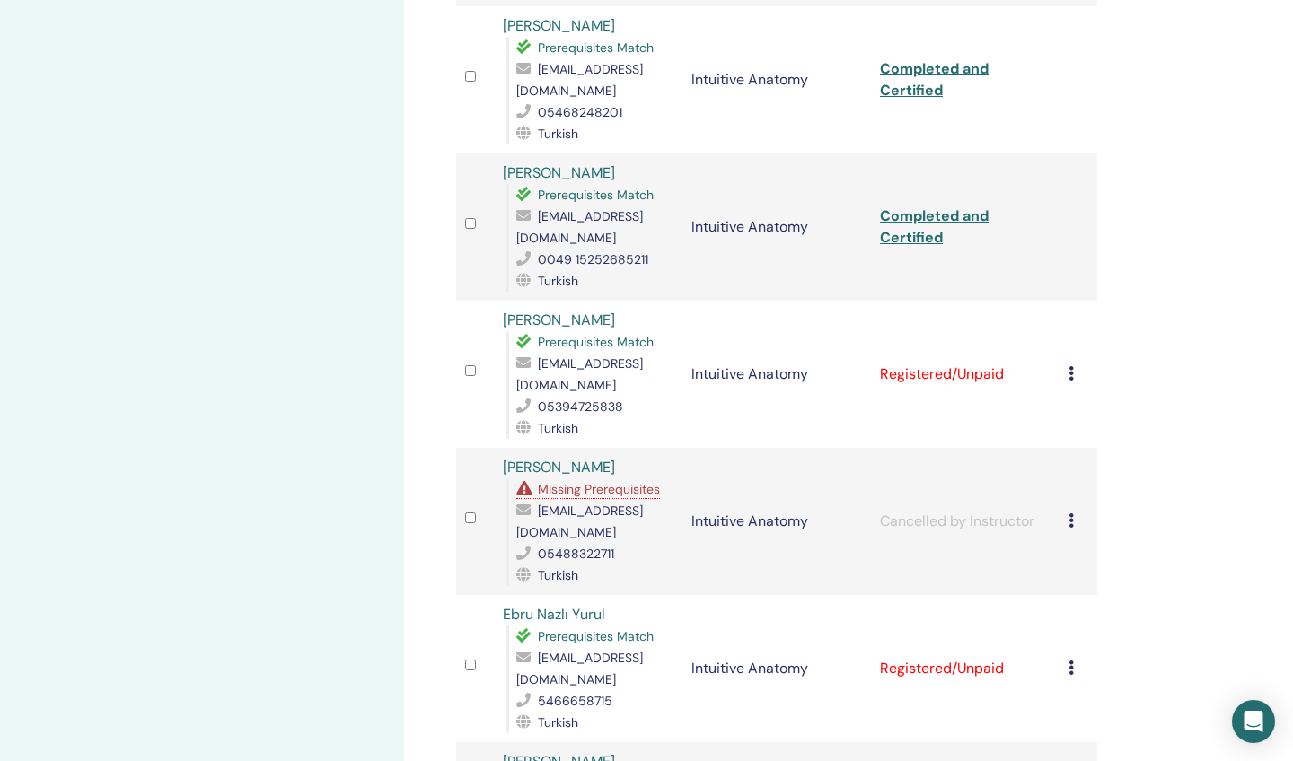
scroll to position [897, 0]
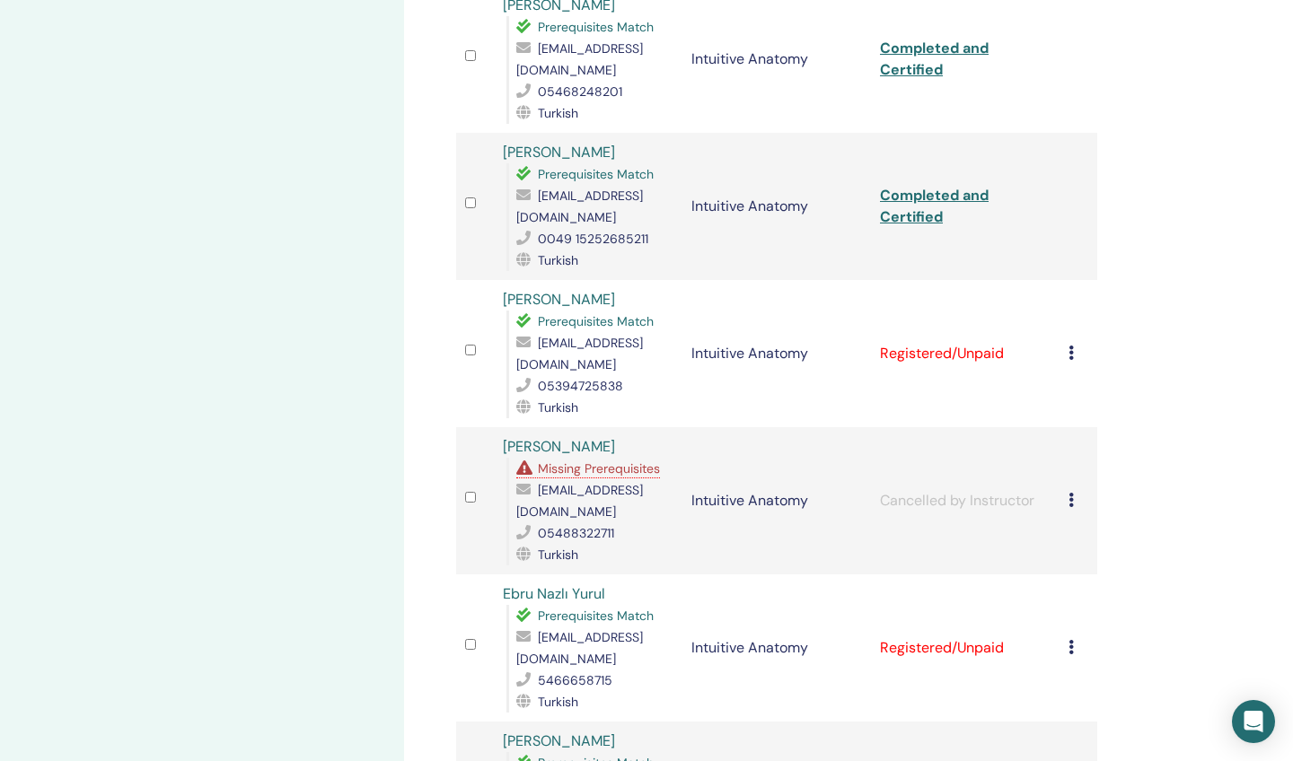
click at [1071, 346] on icon at bounding box center [1071, 353] width 5 height 14
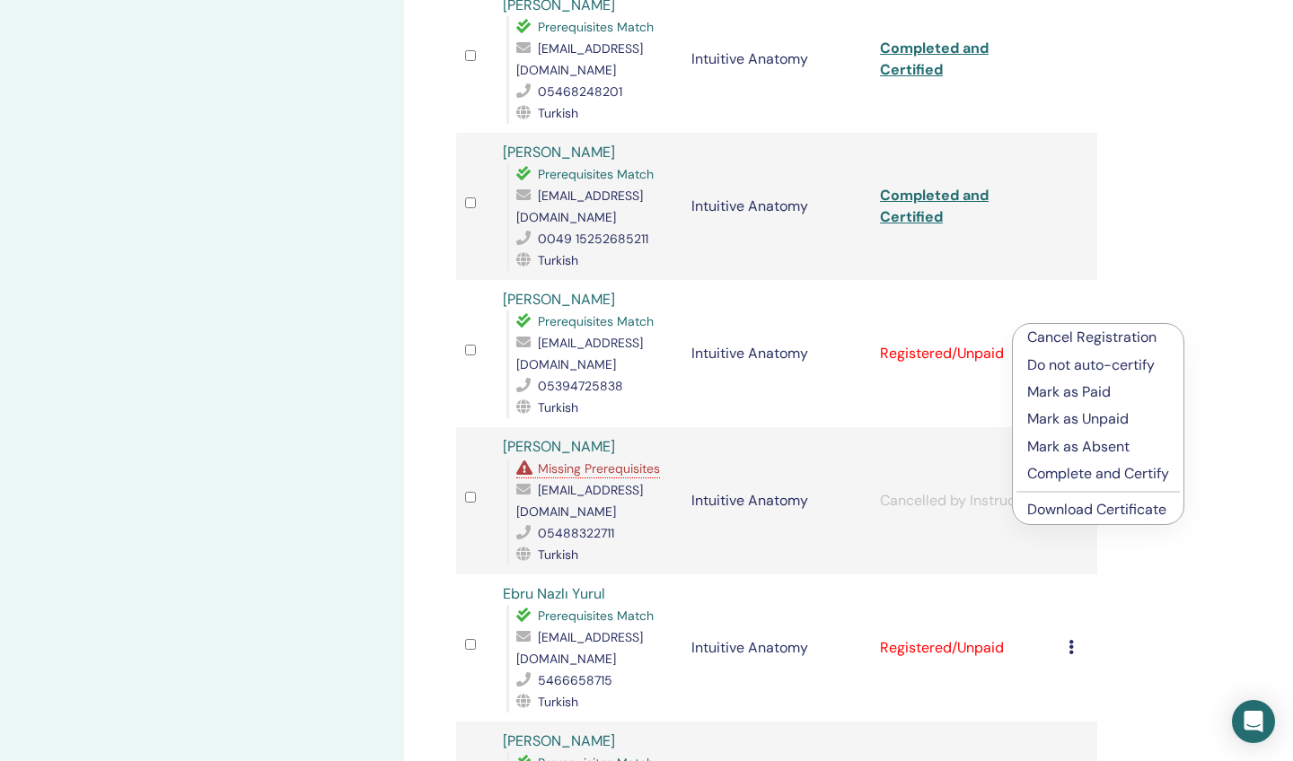
click at [1043, 471] on p "Complete and Certify" at bounding box center [1098, 474] width 142 height 22
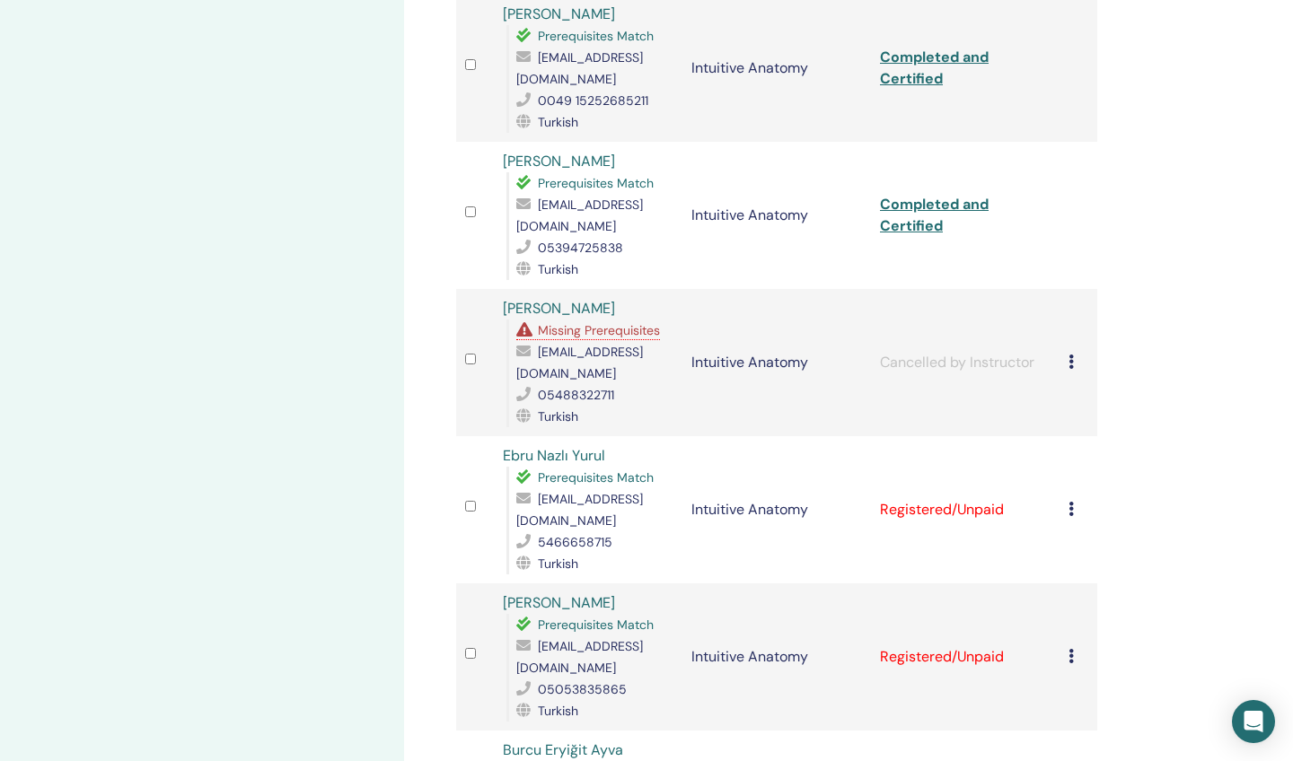
scroll to position [1032, 0]
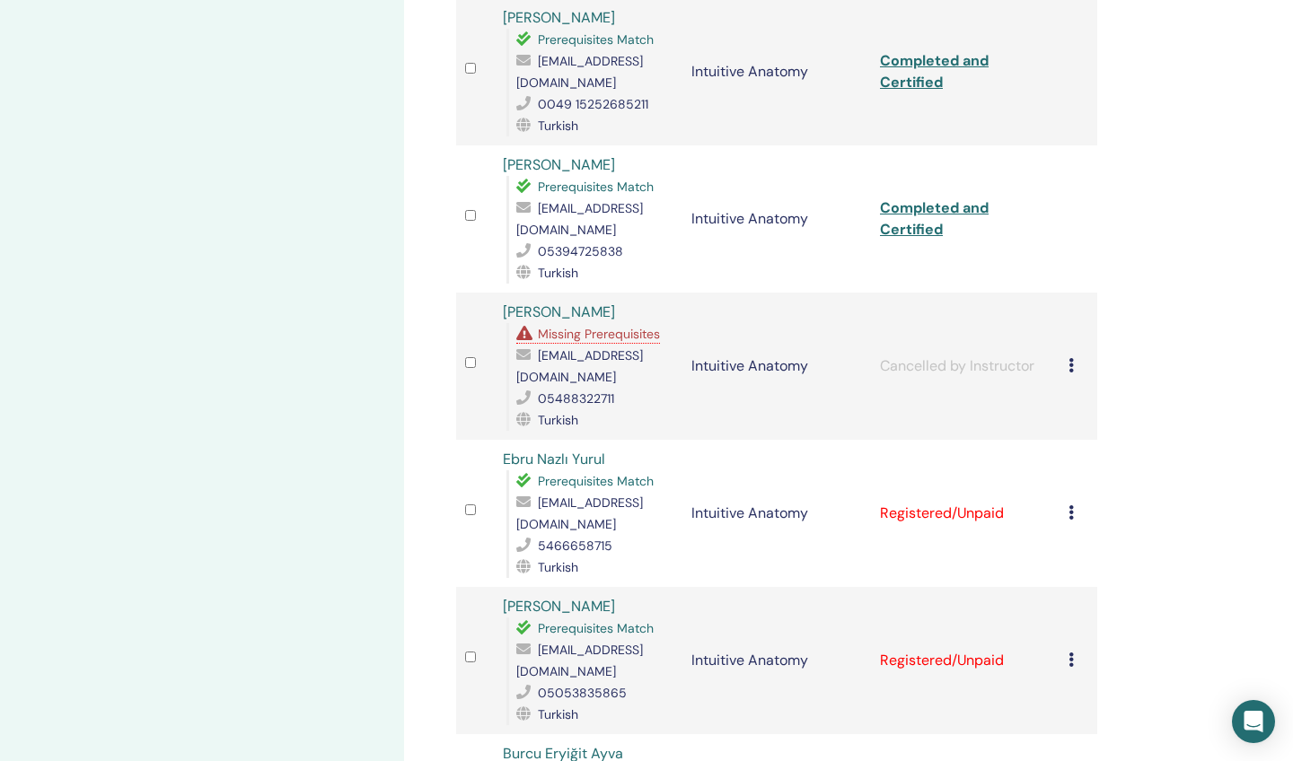
click at [906, 198] on link "Completed and Certified" at bounding box center [934, 218] width 109 height 40
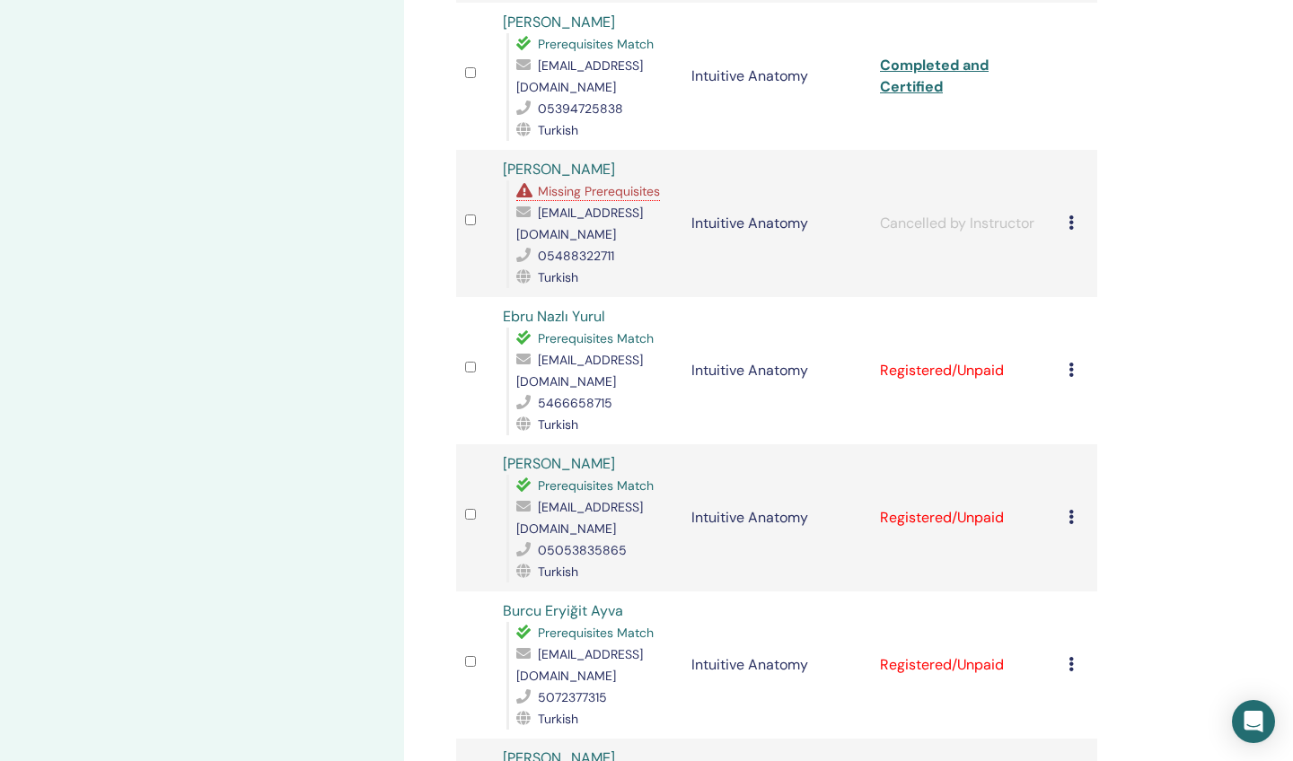
scroll to position [1177, 0]
click at [1070, 360] on icon at bounding box center [1071, 367] width 5 height 14
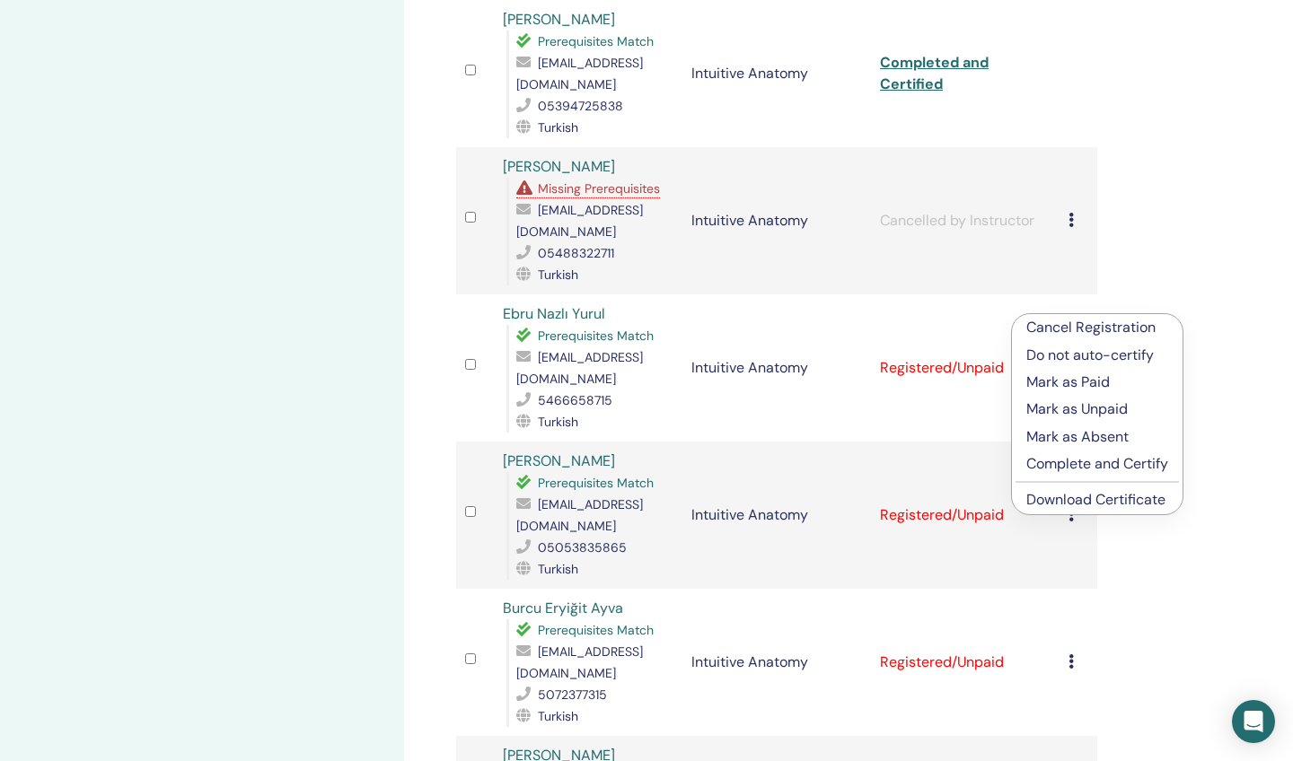
click at [1058, 460] on p "Complete and Certify" at bounding box center [1097, 464] width 142 height 22
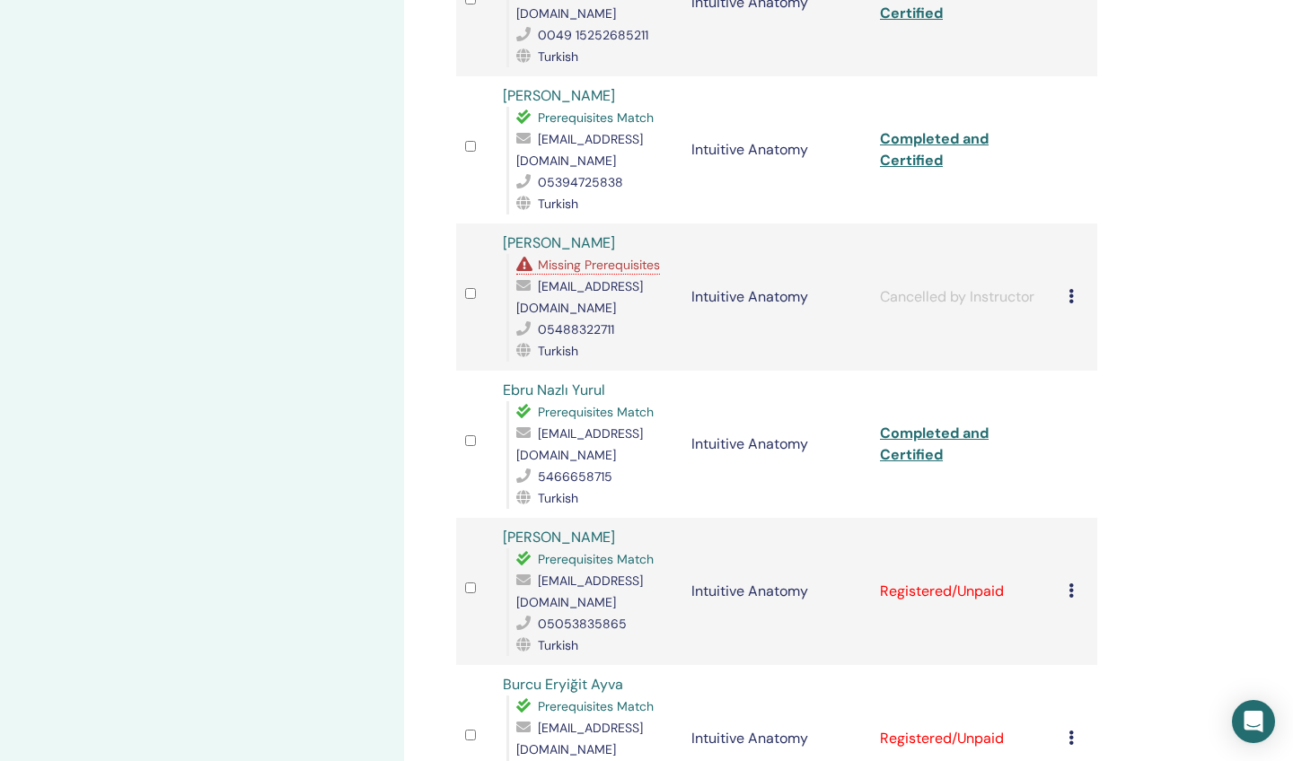
scroll to position [1131, 0]
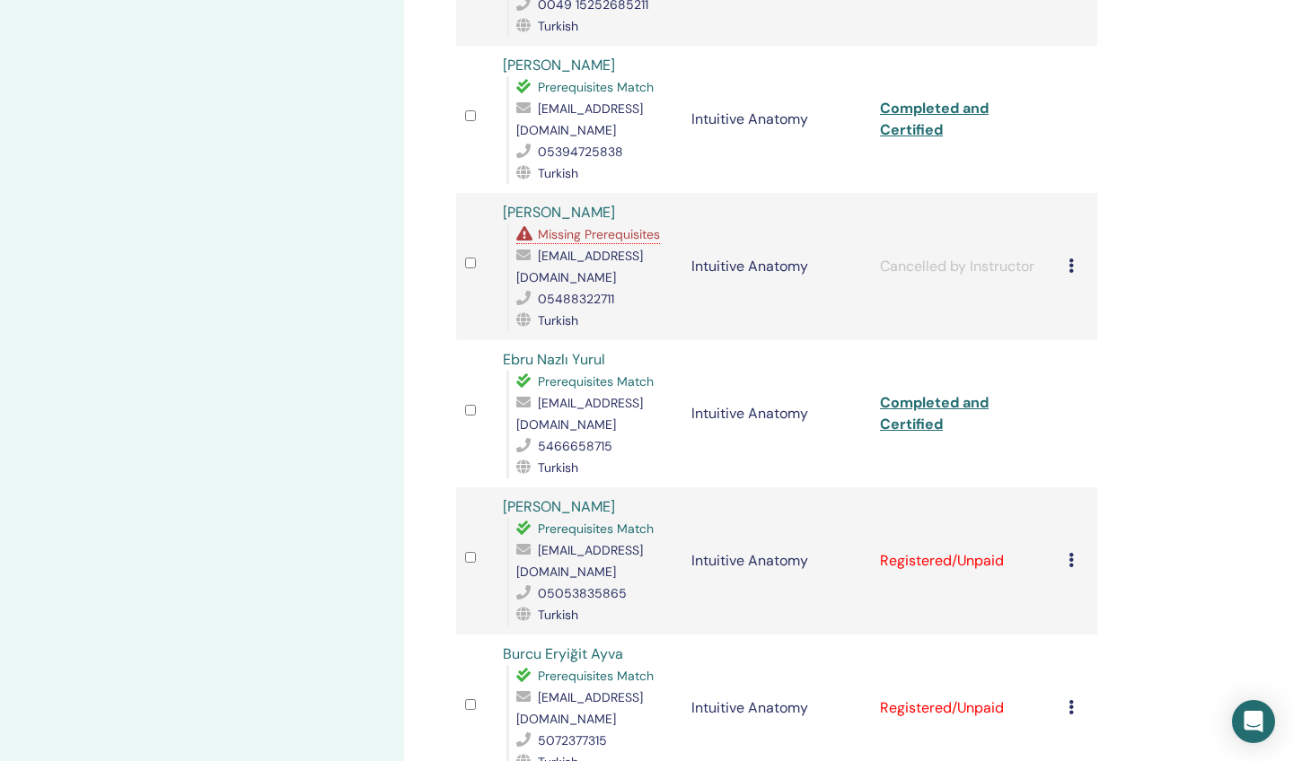
click at [934, 393] on link "Completed and Certified" at bounding box center [934, 413] width 109 height 40
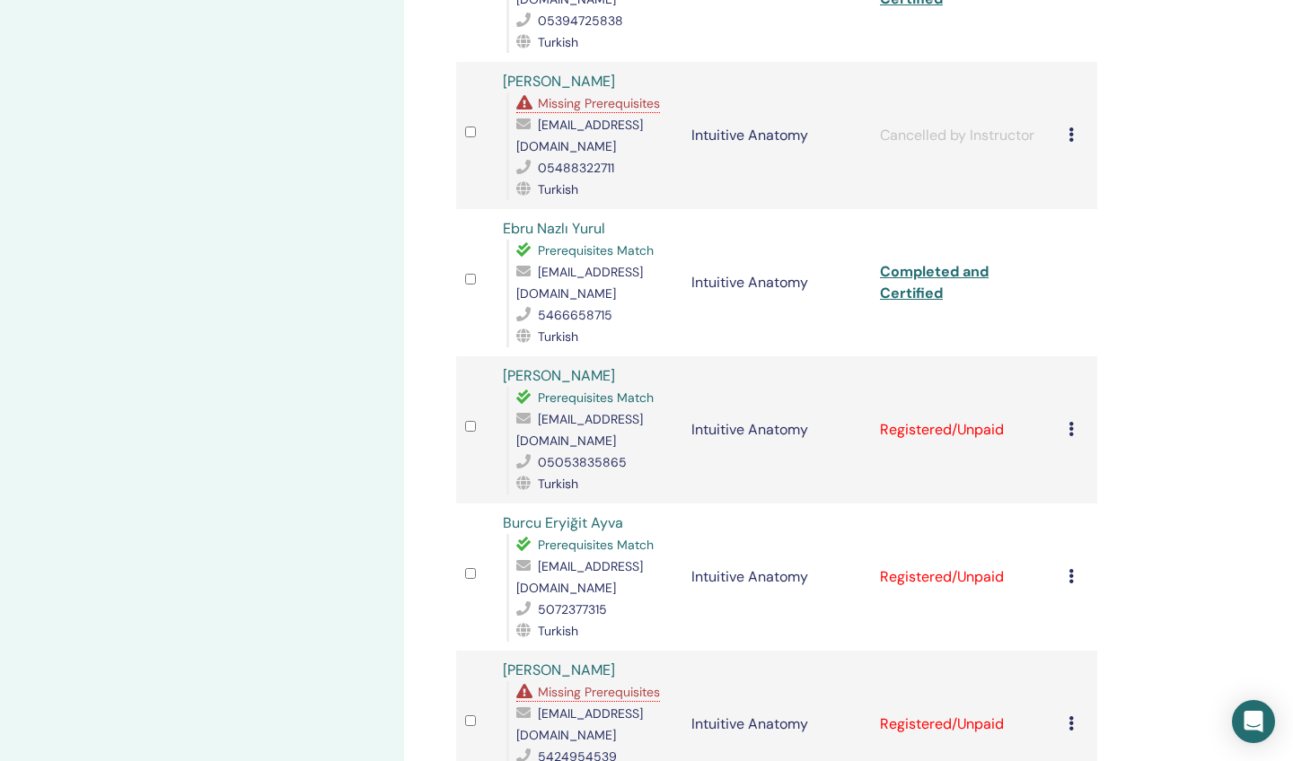
scroll to position [1271, 0]
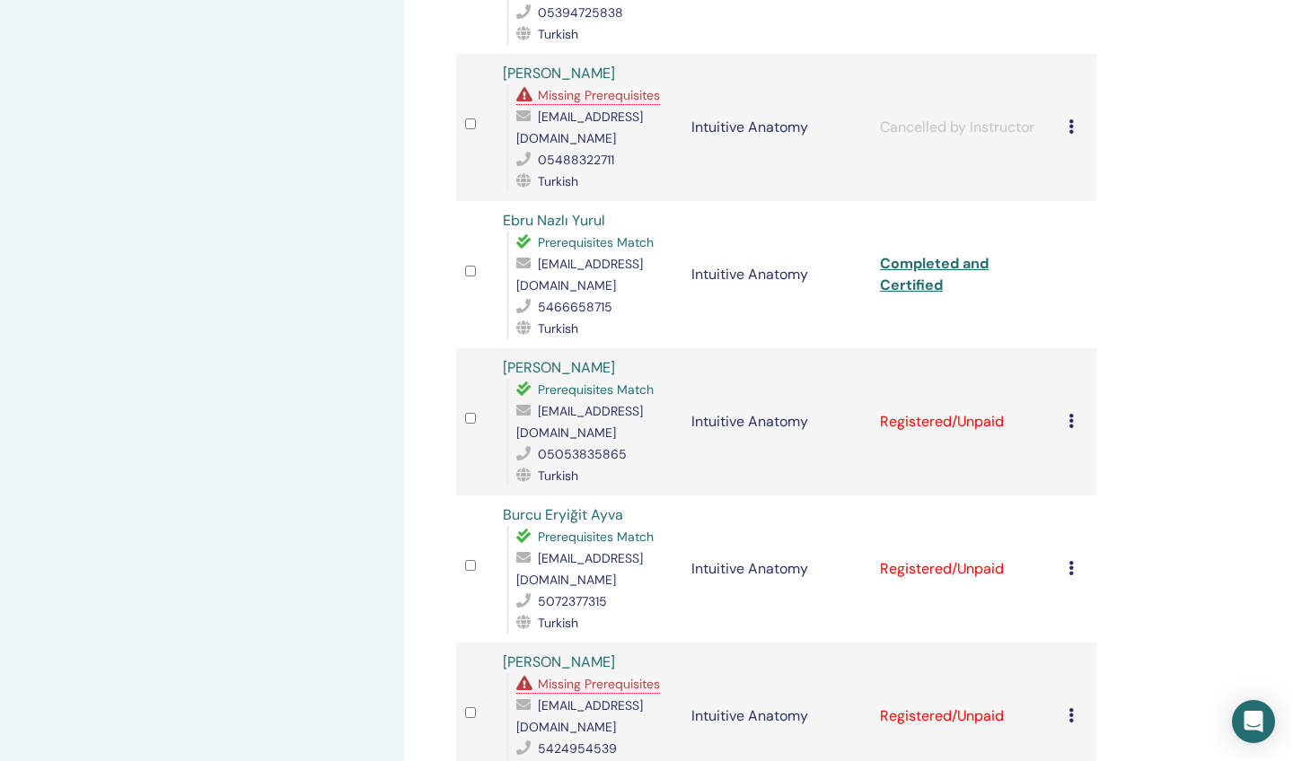
click at [1068, 358] on td "Cancel Registration Do not auto-certify Mark as Paid Mark as Unpaid Mark as Abs…" at bounding box center [1079, 421] width 38 height 147
click at [1069, 414] on icon at bounding box center [1071, 421] width 5 height 14
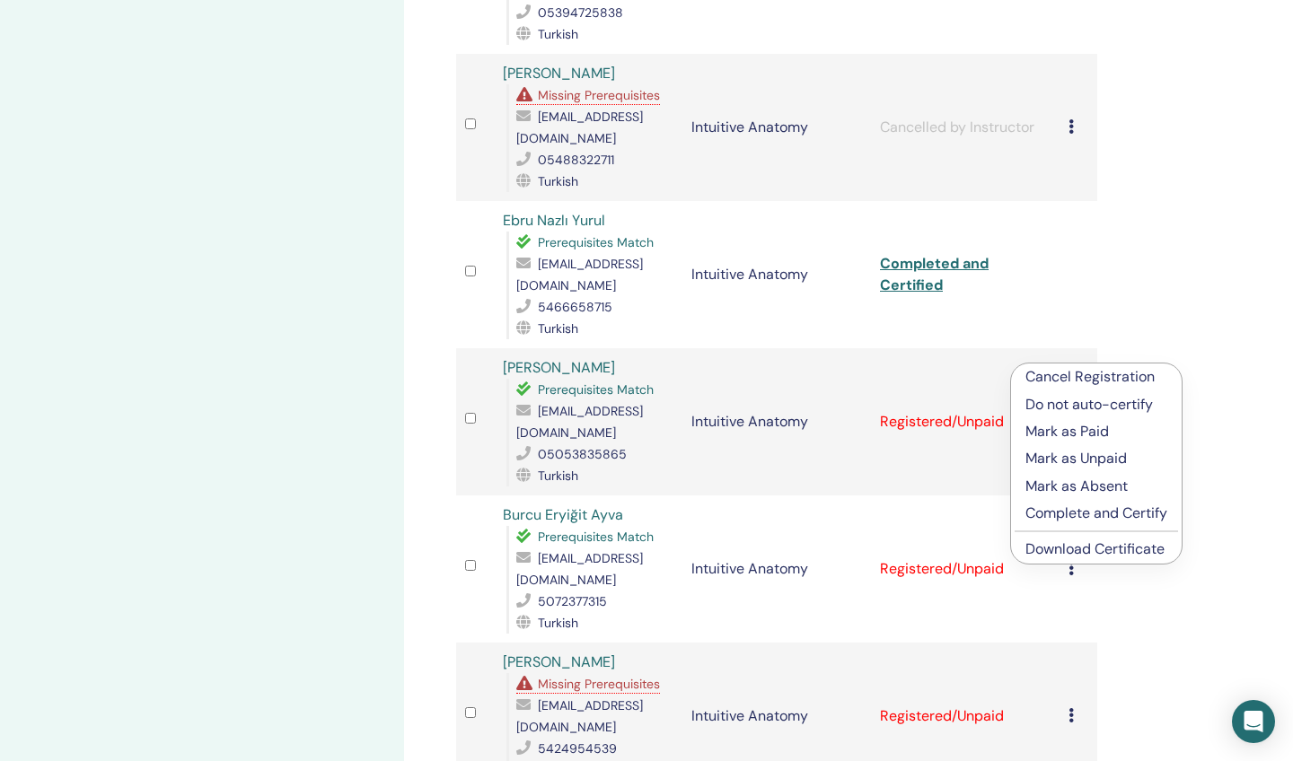
click at [1050, 514] on p "Complete and Certify" at bounding box center [1096, 514] width 142 height 22
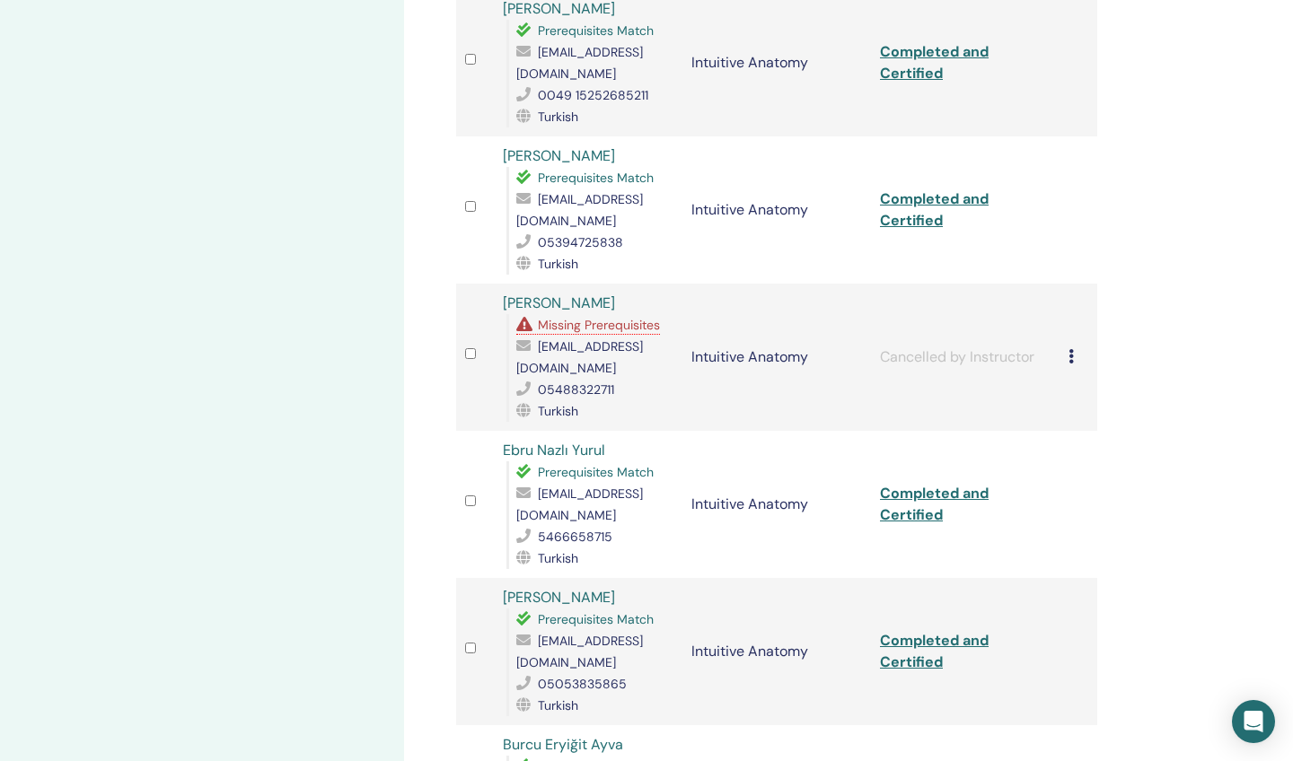
scroll to position [1171, 0]
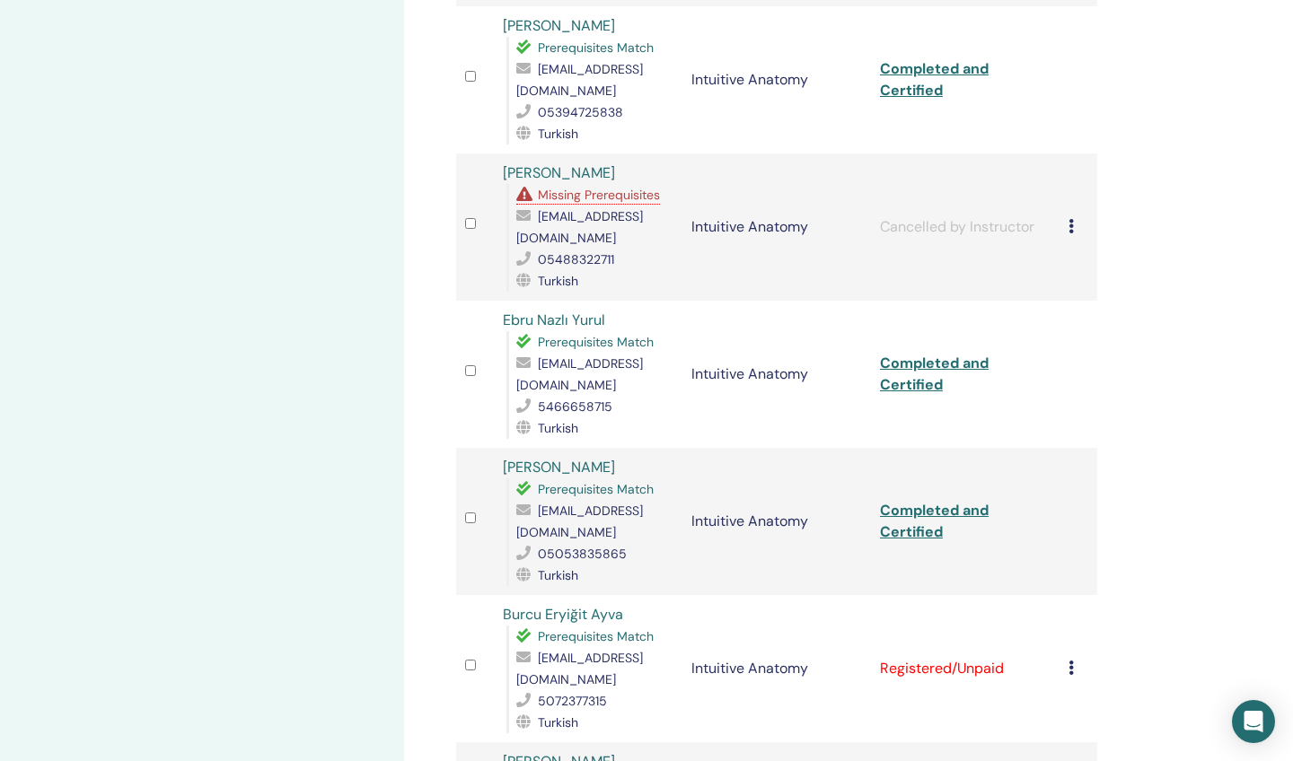
click at [911, 501] on link "Completed and Certified" at bounding box center [934, 521] width 109 height 40
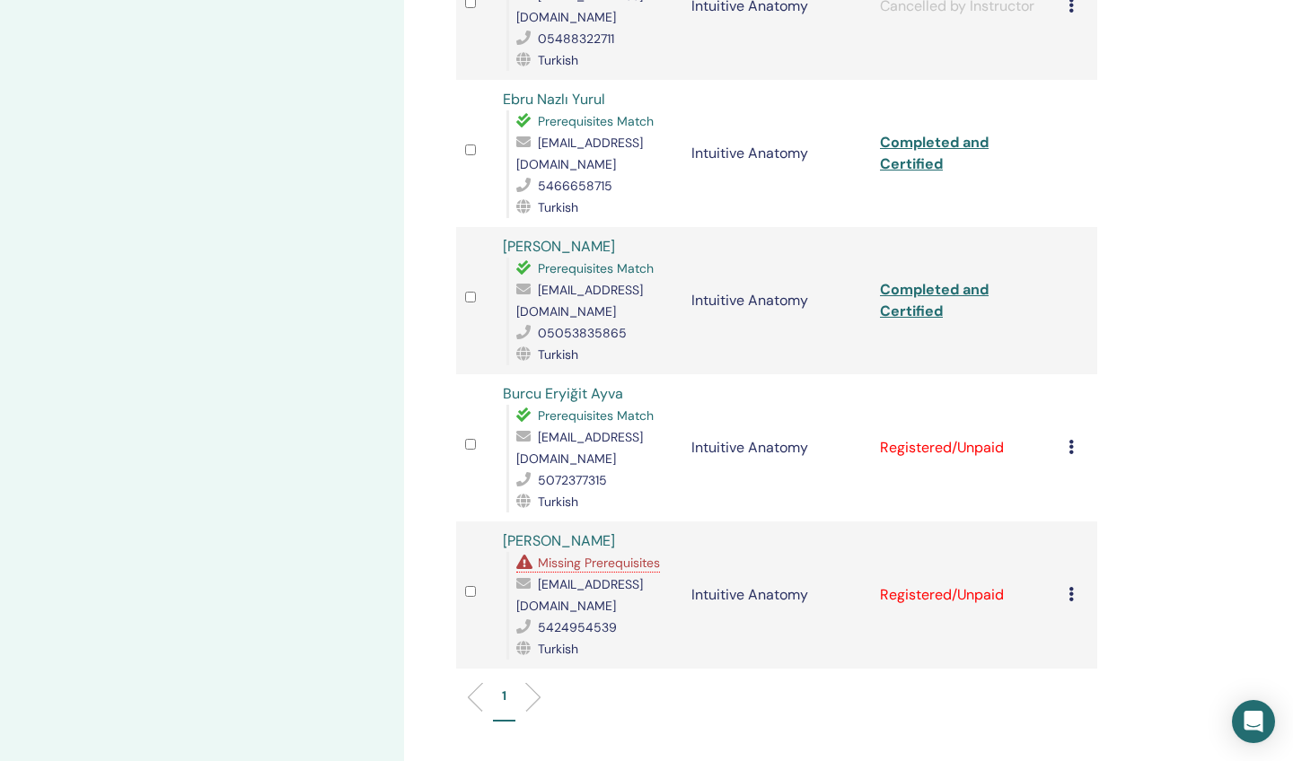
scroll to position [1391, 0]
click at [1076, 438] on div "Cancel Registration Do not auto-certify Mark as Paid Mark as Unpaid Mark as Abs…" at bounding box center [1079, 449] width 20 height 22
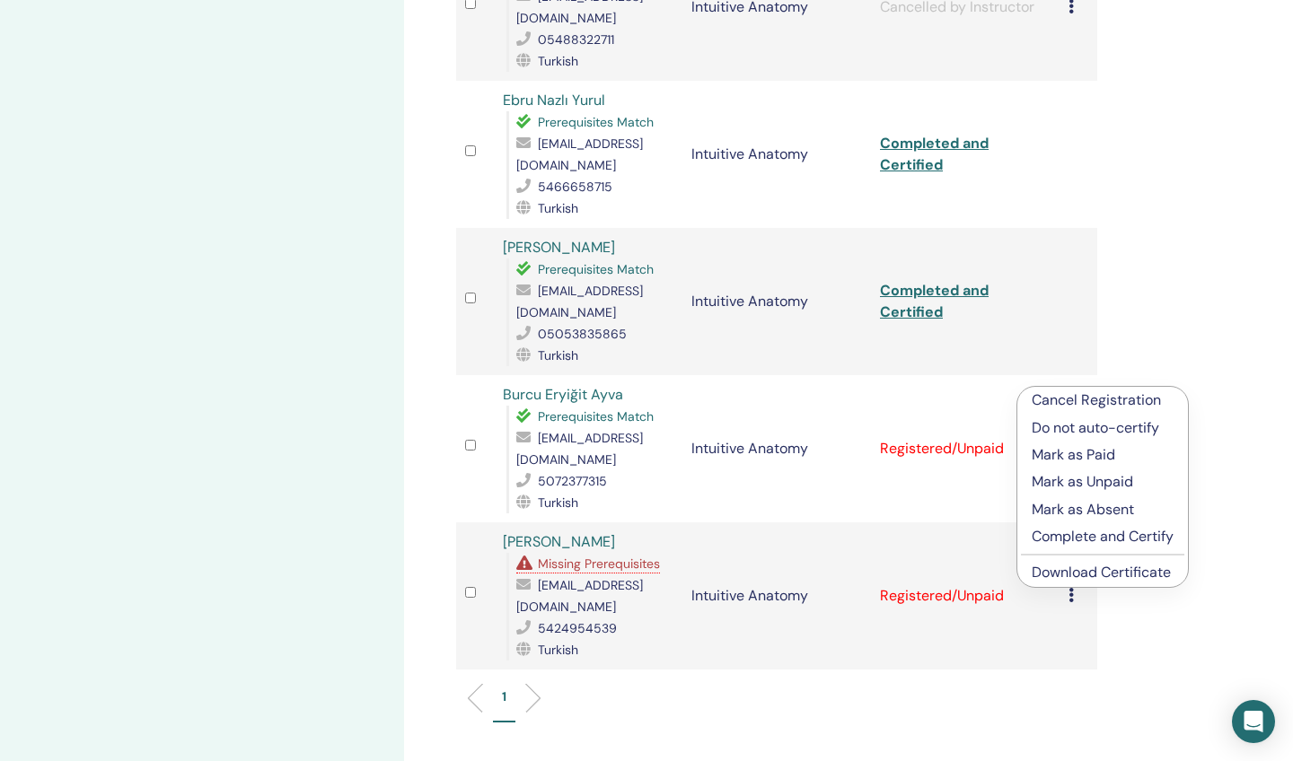
click at [1048, 530] on p "Complete and Certify" at bounding box center [1103, 537] width 142 height 22
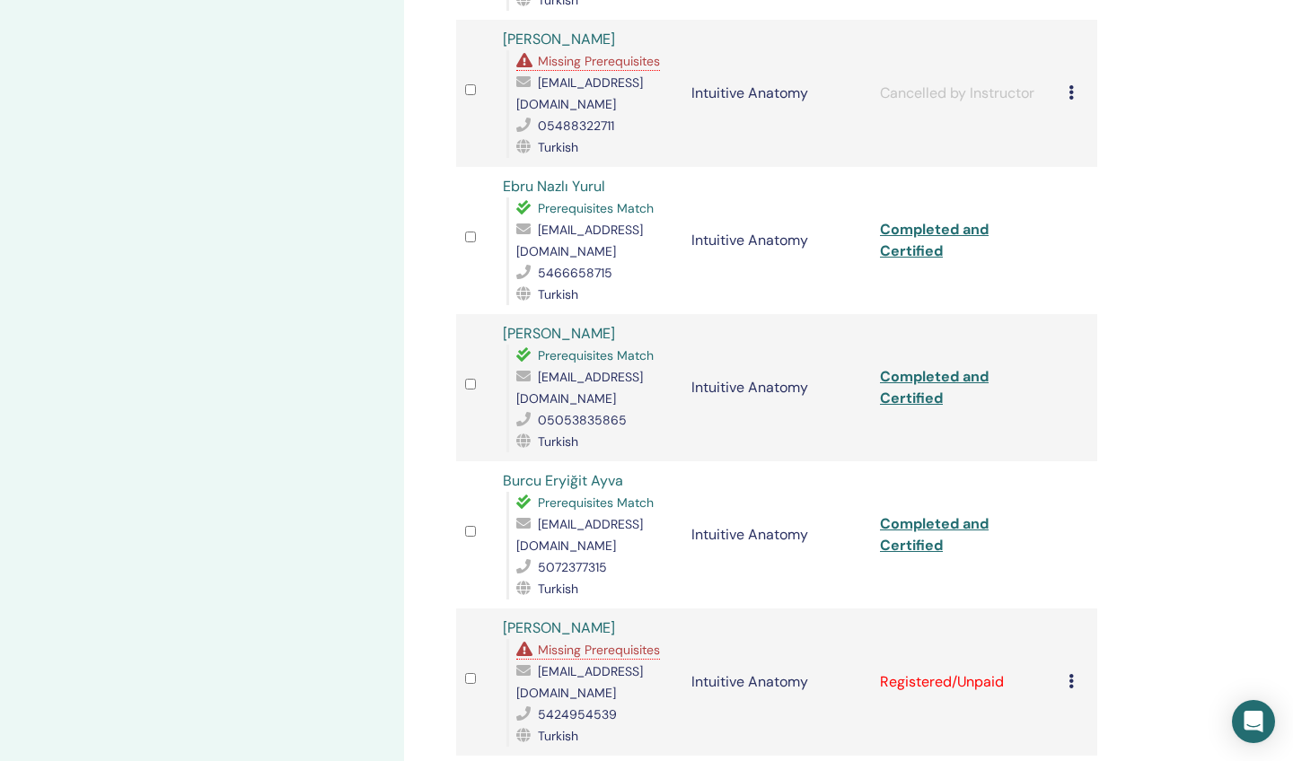
scroll to position [1308, 0]
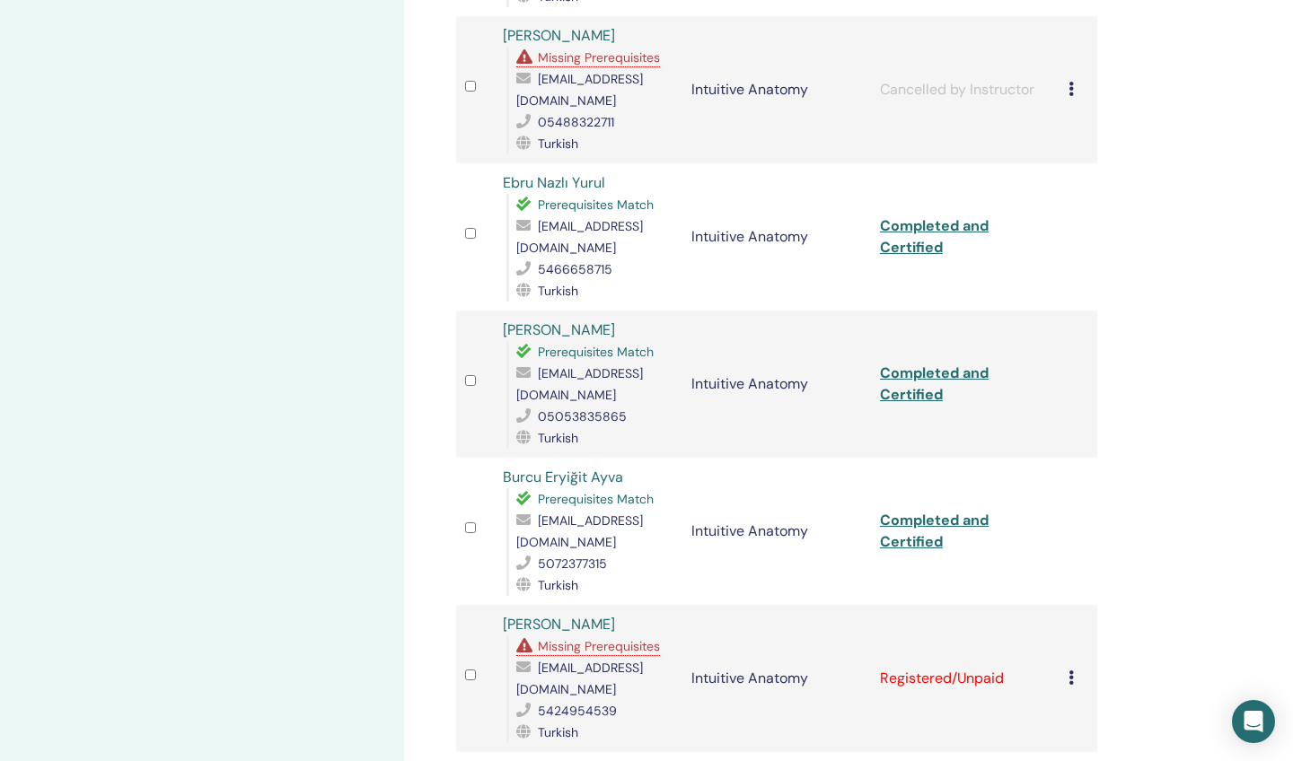
click at [923, 511] on link "Completed and Certified" at bounding box center [934, 531] width 109 height 40
